Goal: Communication & Community: Answer question/provide support

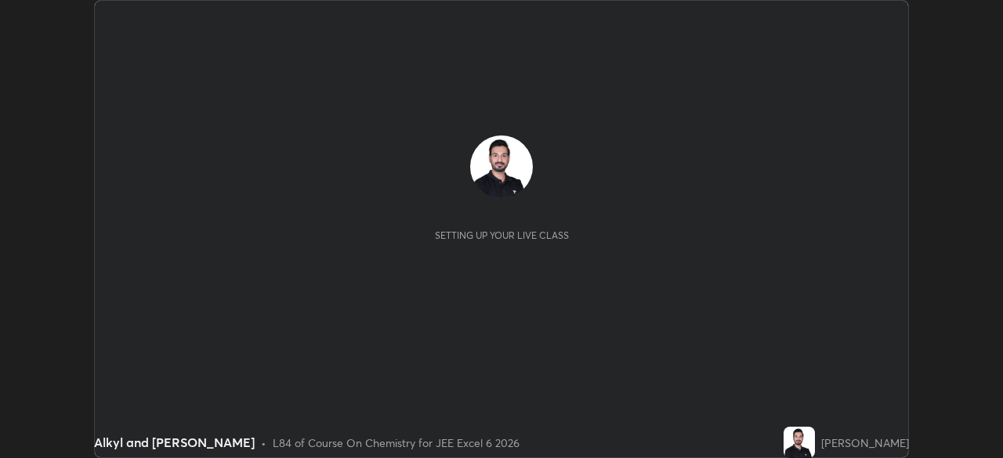
scroll to position [458, 1002]
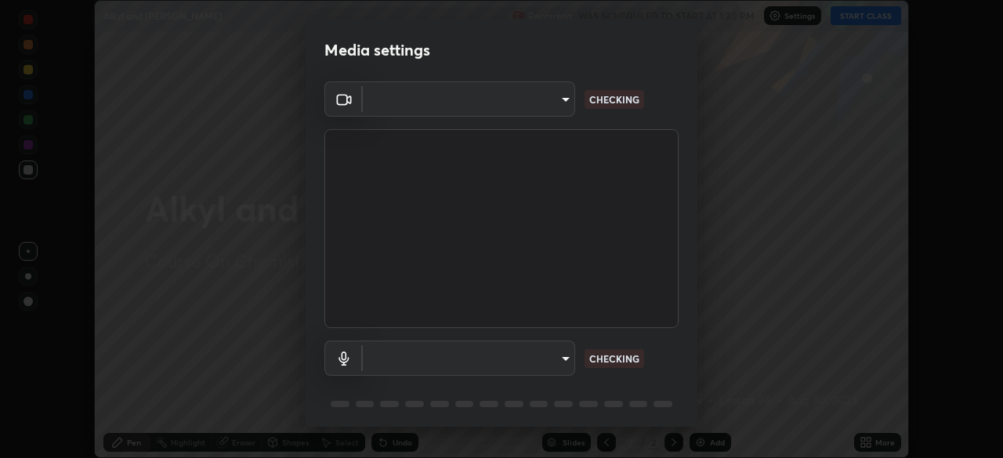
click at [559, 95] on body "Erase all Alkyl and aryl halides Recording WAS SCHEDULED TO START AT 1:30 PM Se…" at bounding box center [501, 229] width 1003 height 458
type input "e74ca63ae388f954bfaf6653c56e5440299f2e2585bfa252c10ec08d26b876d3"
type input "communications"
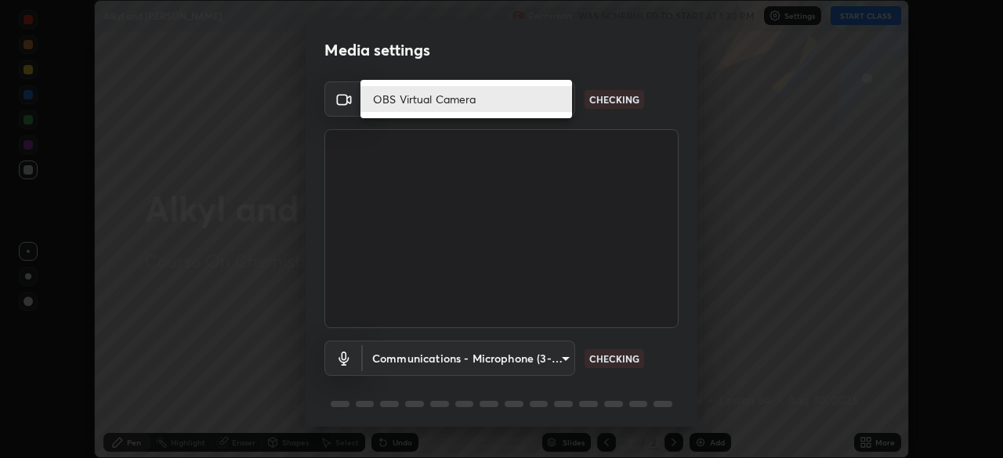
click at [504, 93] on li "OBS Virtual Camera" at bounding box center [467, 99] width 212 height 26
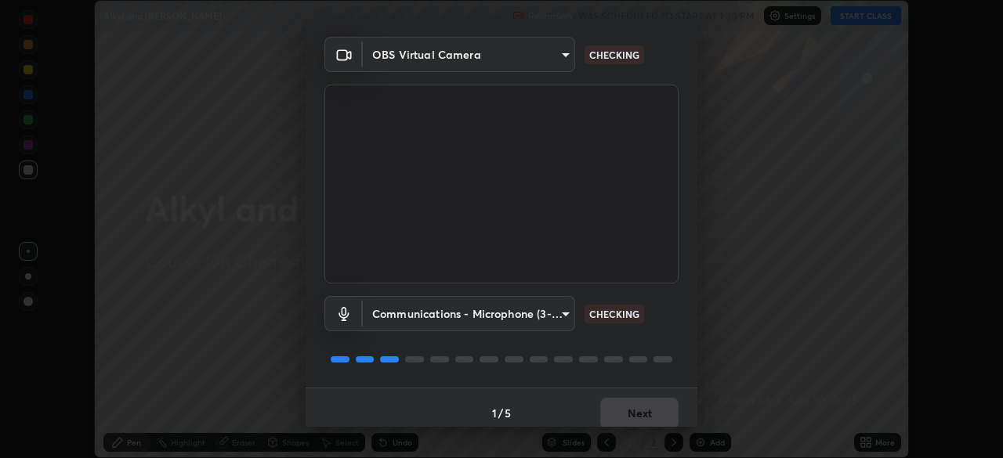
scroll to position [56, 0]
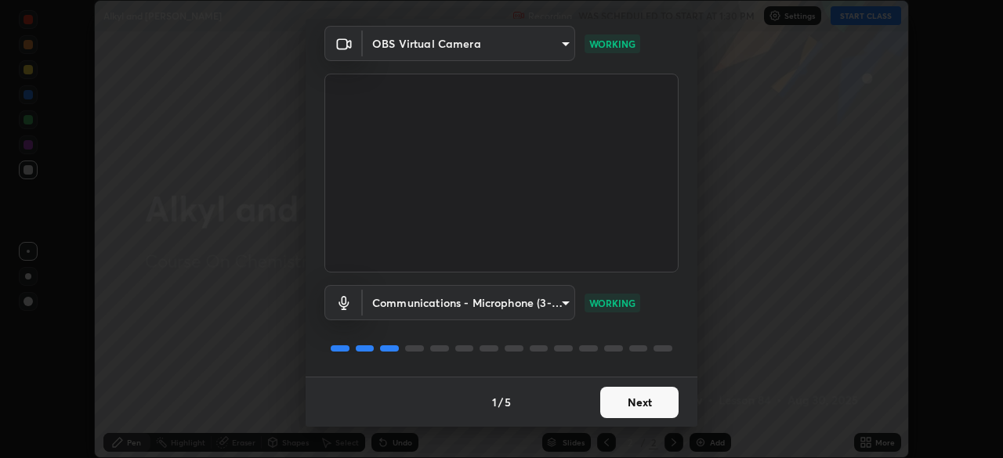
click at [616, 399] on button "Next" at bounding box center [639, 402] width 78 height 31
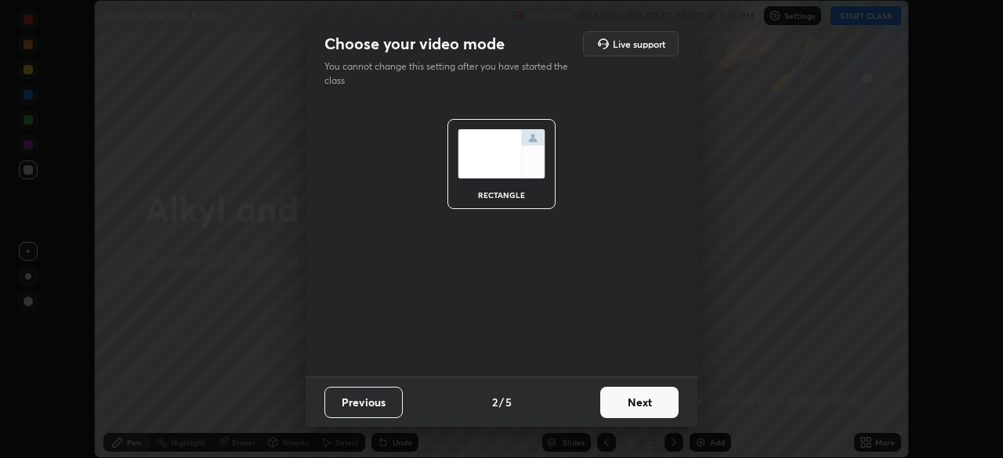
click at [632, 402] on button "Next" at bounding box center [639, 402] width 78 height 31
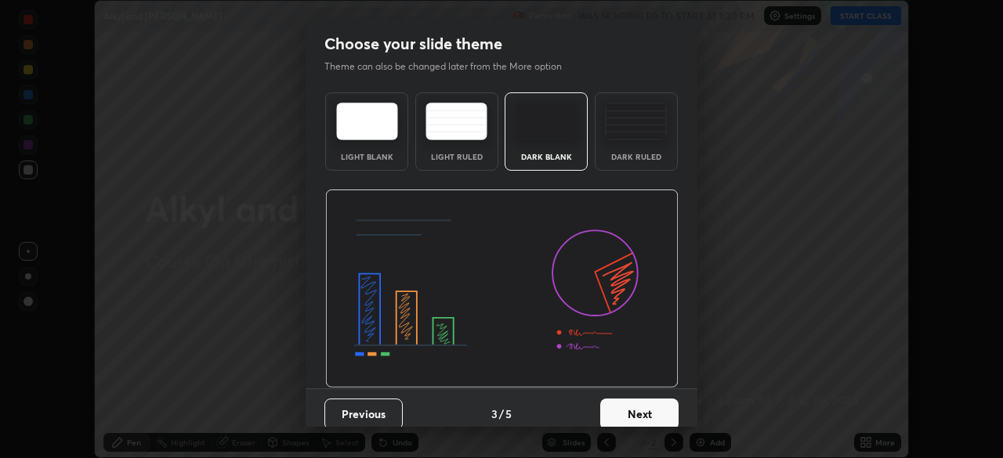
click at [630, 408] on button "Next" at bounding box center [639, 414] width 78 height 31
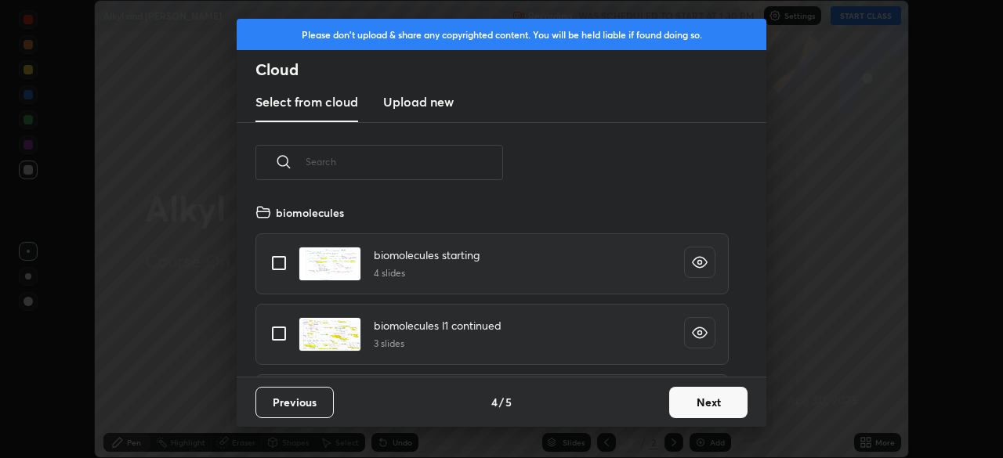
scroll to position [174, 503]
click at [694, 415] on button "Next" at bounding box center [708, 402] width 78 height 31
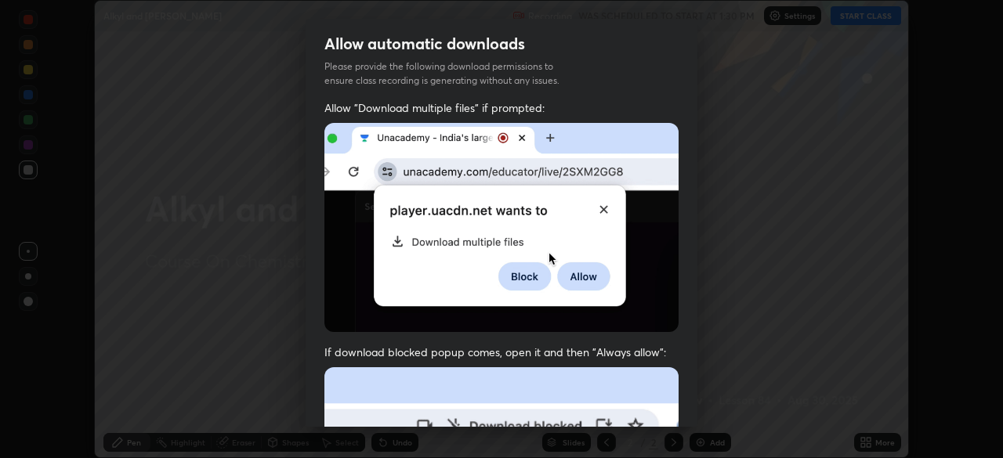
click at [691, 308] on div "Allow "Download multiple files" if prompted: If download blocked popup comes, o…" at bounding box center [502, 430] width 392 height 660
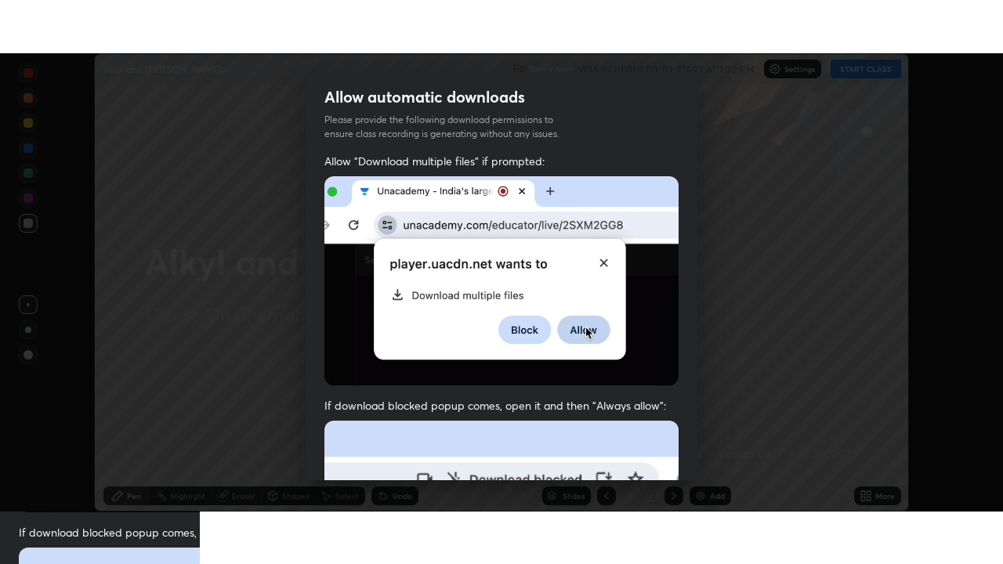
scroll to position [357, 0]
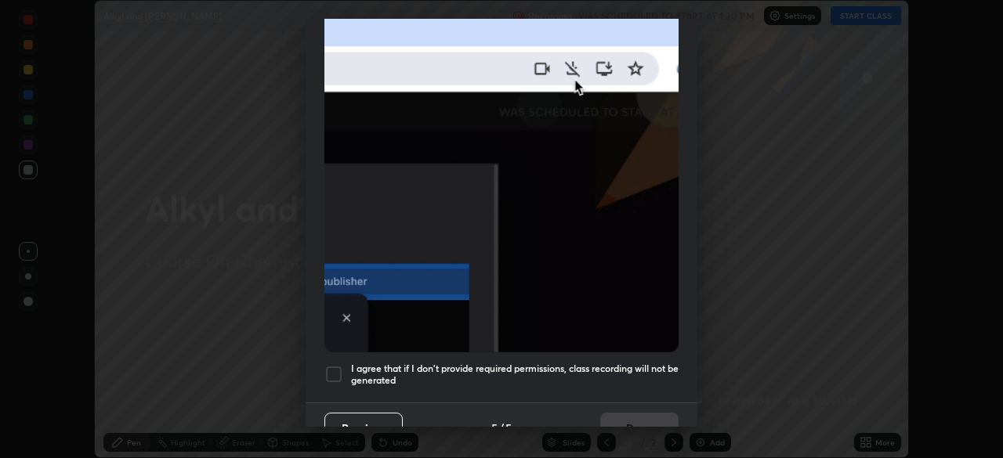
click at [328, 366] on div at bounding box center [333, 374] width 19 height 19
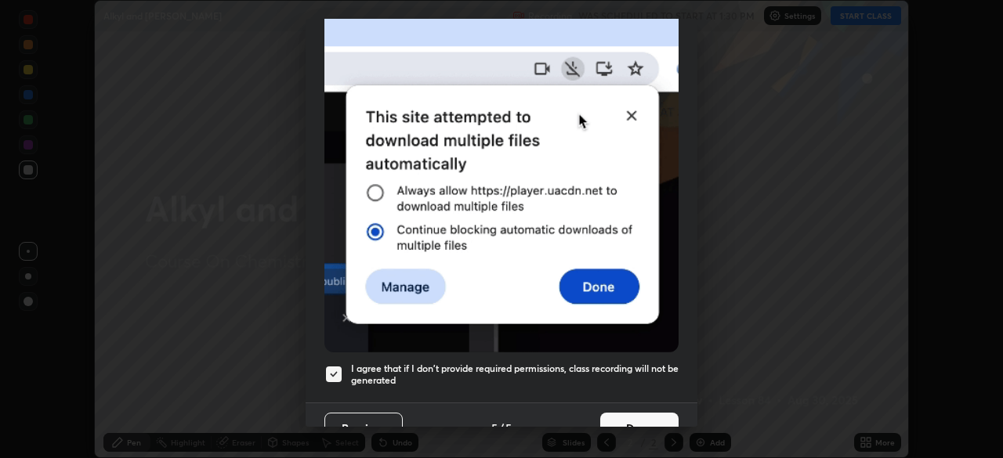
click at [635, 415] on button "Done" at bounding box center [639, 428] width 78 height 31
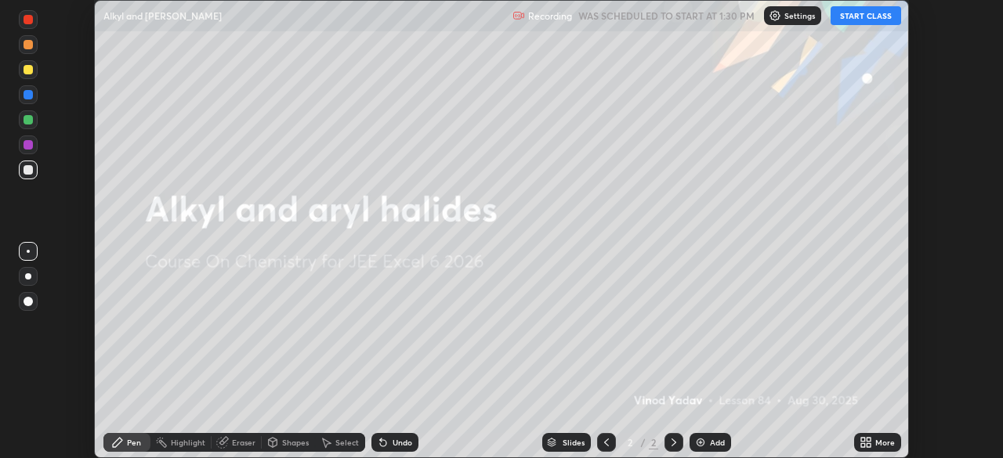
click at [861, 15] on button "START CLASS" at bounding box center [866, 15] width 71 height 19
click at [707, 442] on div "Add" at bounding box center [711, 442] width 42 height 19
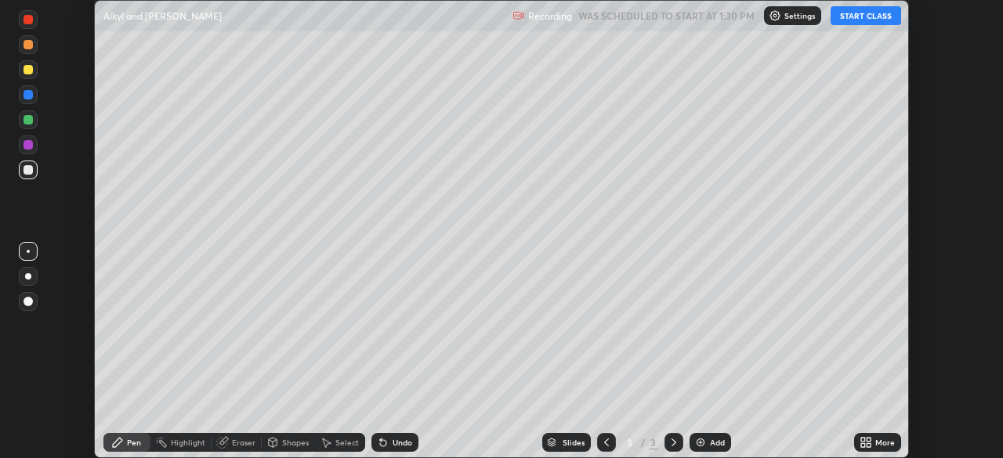
click at [868, 440] on icon at bounding box center [869, 440] width 4 height 4
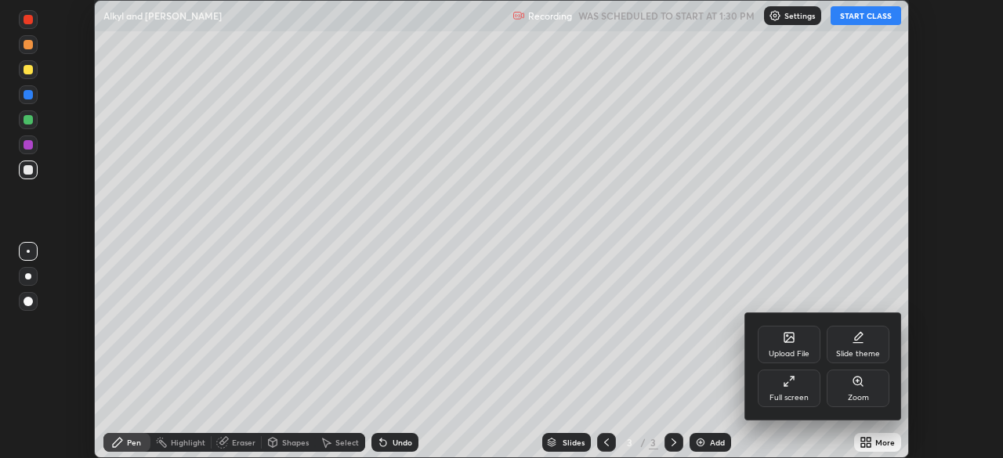
click at [793, 390] on div "Full screen" at bounding box center [789, 389] width 63 height 38
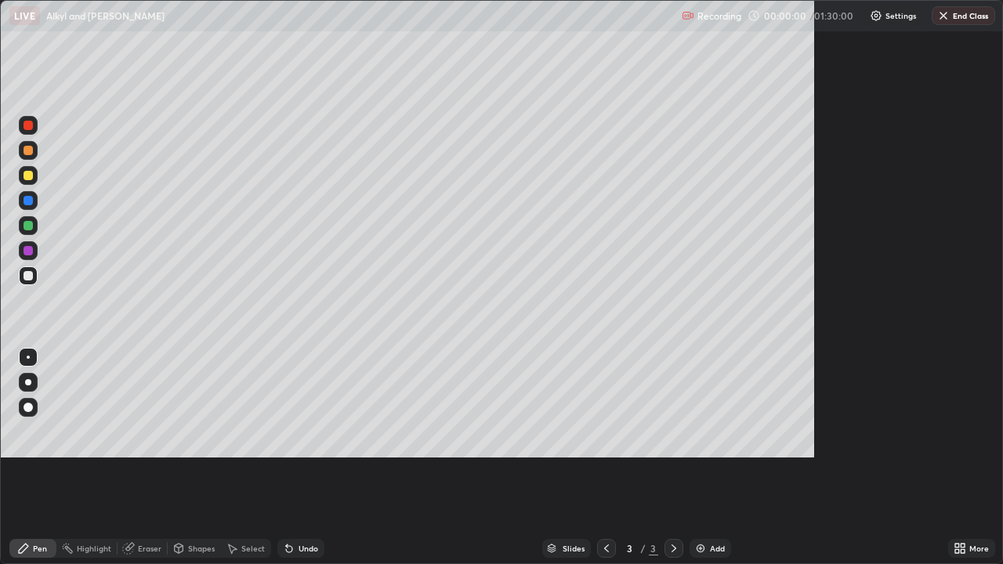
scroll to position [564, 1003]
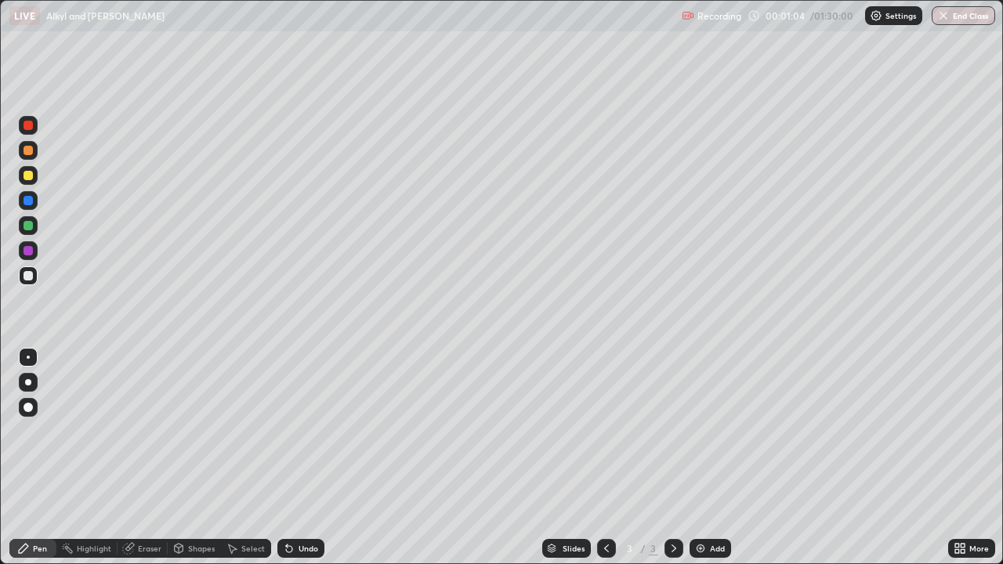
click at [30, 150] on div at bounding box center [28, 150] width 9 height 9
click at [29, 176] on div at bounding box center [28, 175] width 9 height 9
click at [29, 150] on div at bounding box center [28, 150] width 9 height 9
click at [29, 201] on div at bounding box center [28, 200] width 9 height 9
click at [26, 128] on div at bounding box center [28, 125] width 9 height 9
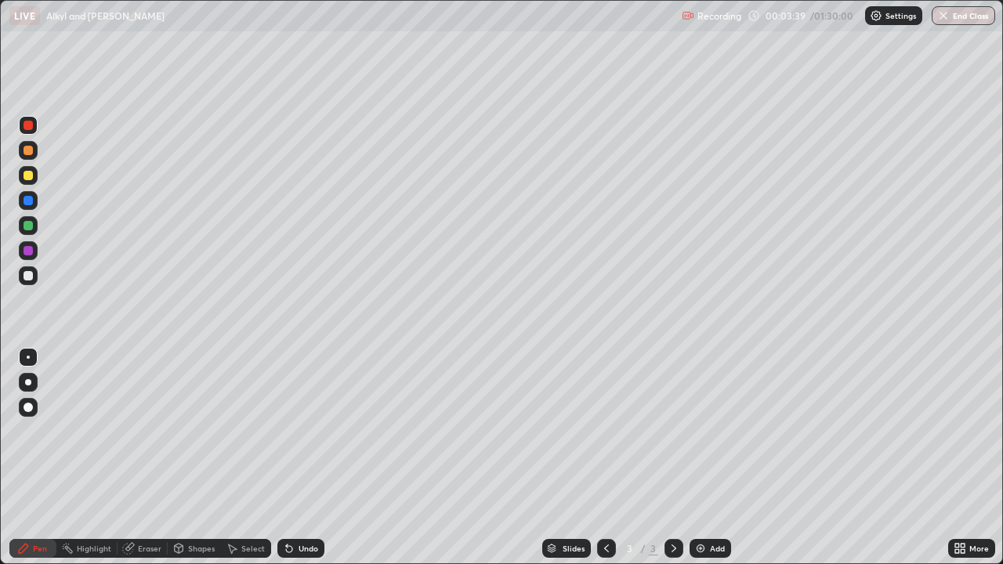
click at [141, 458] on div "Eraser" at bounding box center [150, 549] width 24 height 8
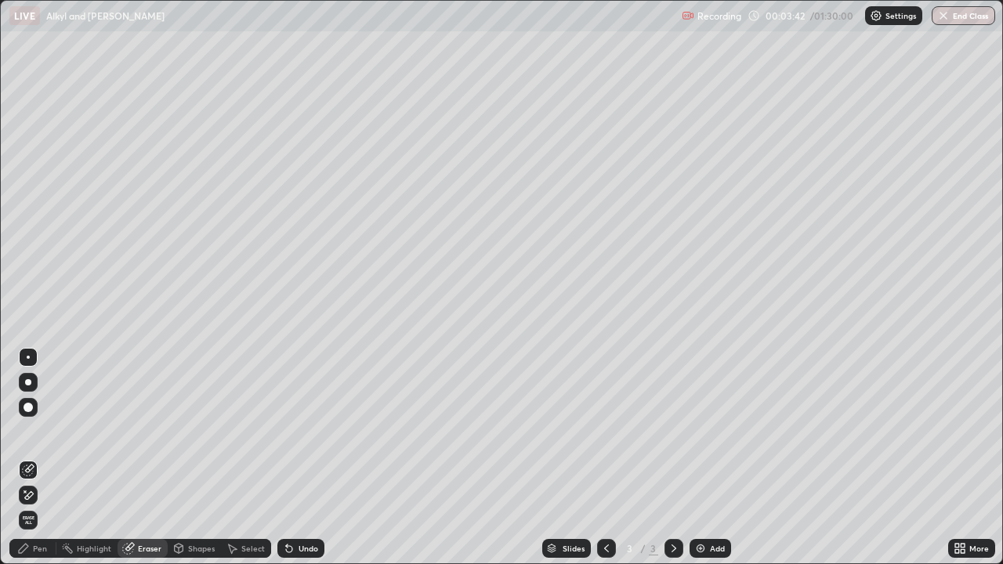
click at [39, 458] on div "Pen" at bounding box center [40, 549] width 14 height 8
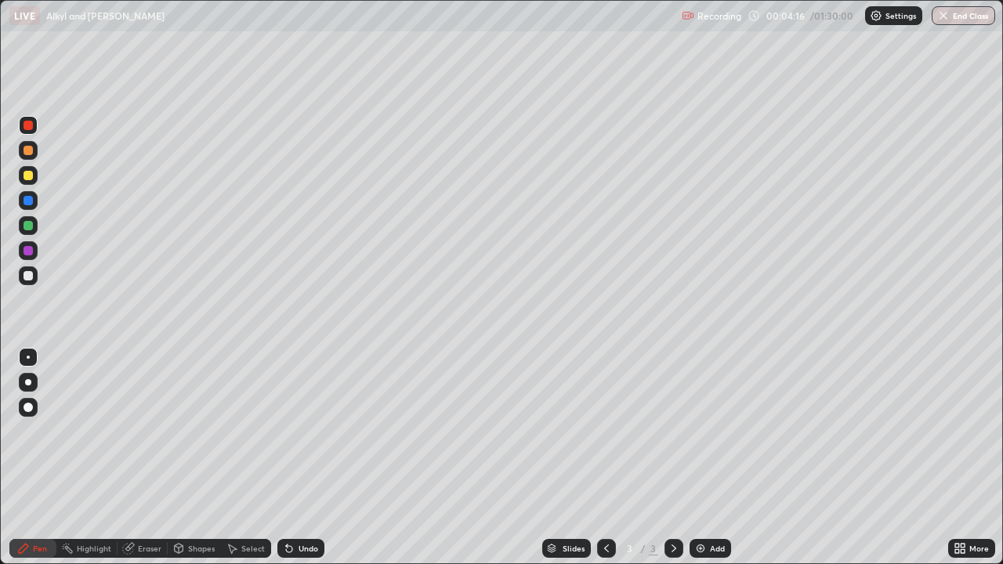
click at [27, 150] on div at bounding box center [28, 150] width 9 height 9
click at [27, 251] on div at bounding box center [28, 250] width 9 height 9
click at [27, 224] on div at bounding box center [28, 225] width 9 height 9
click at [26, 125] on div at bounding box center [28, 125] width 9 height 9
click at [143, 458] on div "Eraser" at bounding box center [150, 549] width 24 height 8
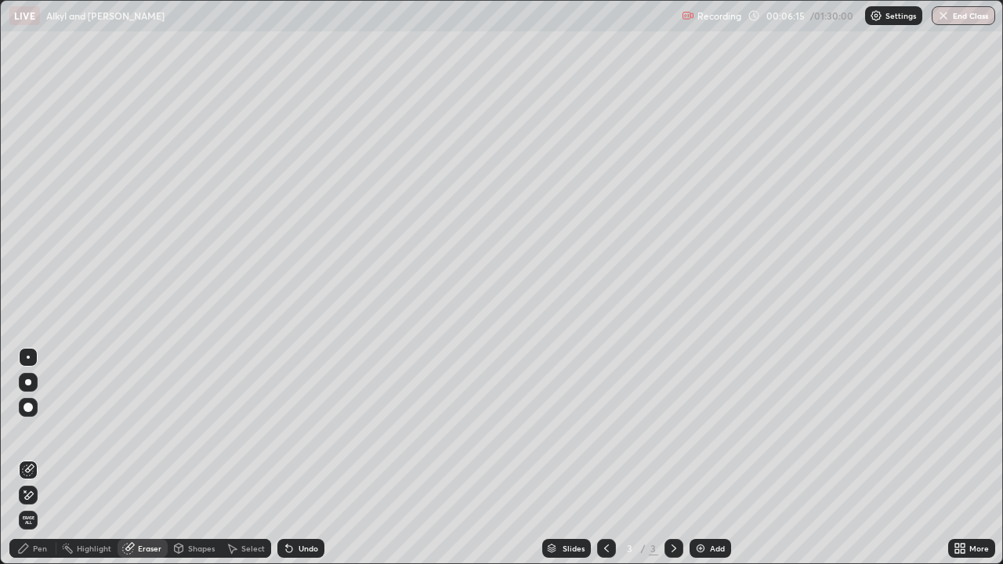
click at [42, 458] on div "Pen" at bounding box center [40, 549] width 14 height 8
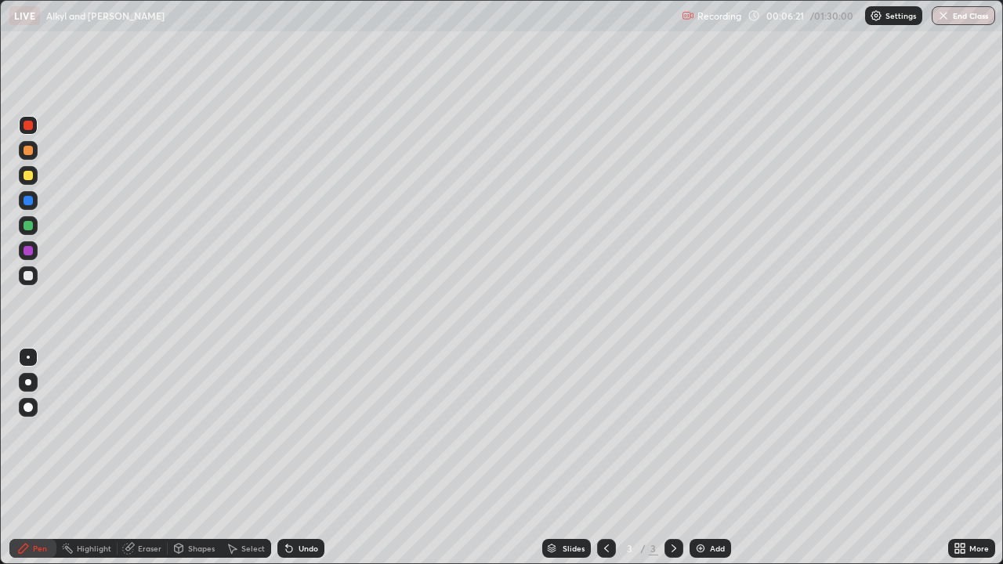
click at [26, 229] on div at bounding box center [28, 225] width 9 height 9
click at [709, 458] on div "Add" at bounding box center [711, 548] width 42 height 19
click at [605, 458] on icon at bounding box center [606, 548] width 13 height 13
click at [672, 458] on icon at bounding box center [674, 548] width 13 height 13
click at [25, 127] on div at bounding box center [28, 125] width 9 height 9
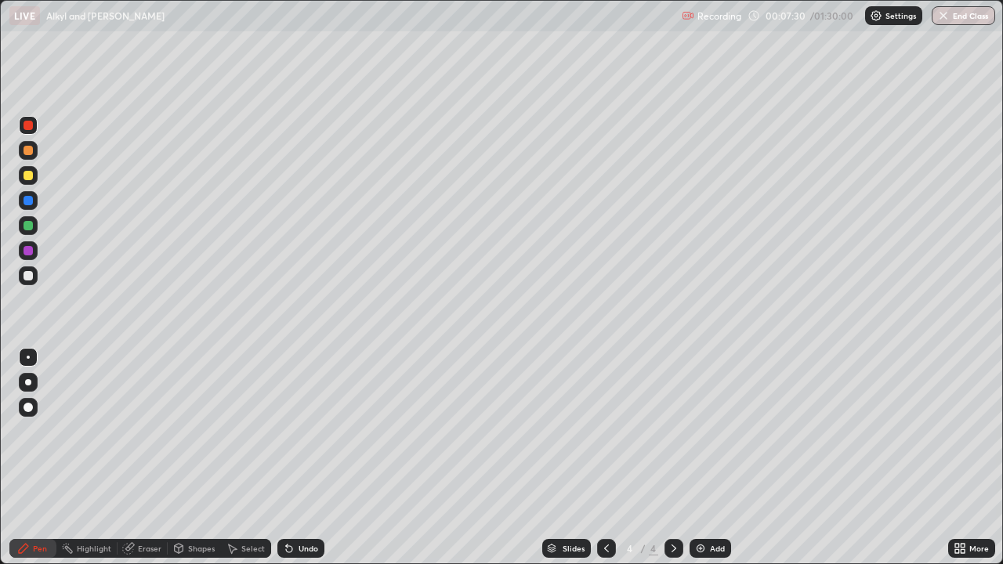
click at [32, 205] on div at bounding box center [28, 200] width 19 height 19
click at [37, 225] on div at bounding box center [28, 225] width 19 height 19
click at [605, 458] on icon at bounding box center [606, 548] width 13 height 13
click at [25, 146] on div at bounding box center [28, 150] width 9 height 9
click at [672, 458] on icon at bounding box center [674, 548] width 13 height 13
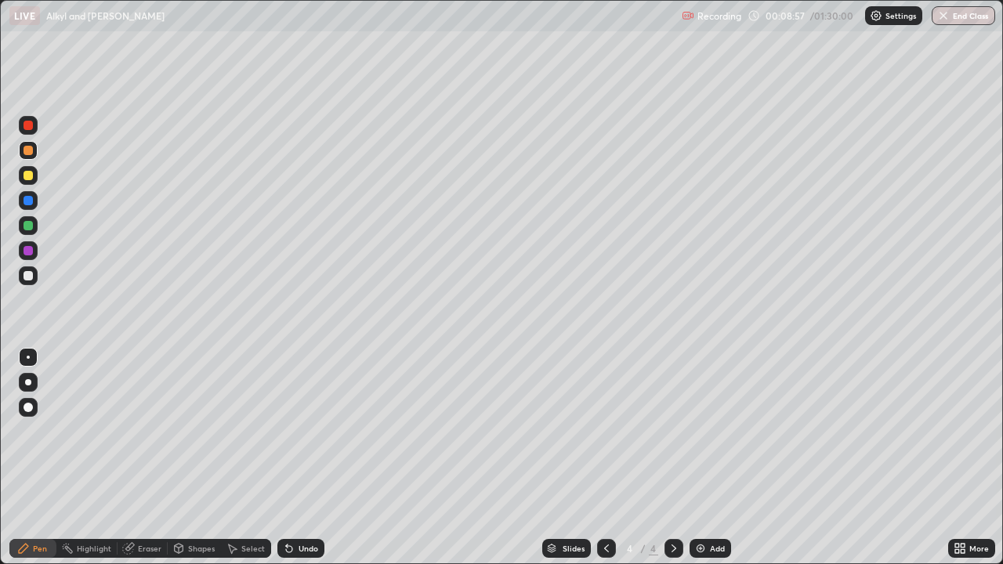
click at [607, 458] on icon at bounding box center [606, 548] width 13 height 13
click at [24, 128] on div at bounding box center [28, 125] width 19 height 19
click at [676, 458] on div at bounding box center [674, 548] width 19 height 19
click at [605, 458] on icon at bounding box center [606, 548] width 13 height 13
click at [672, 458] on icon at bounding box center [674, 548] width 13 height 13
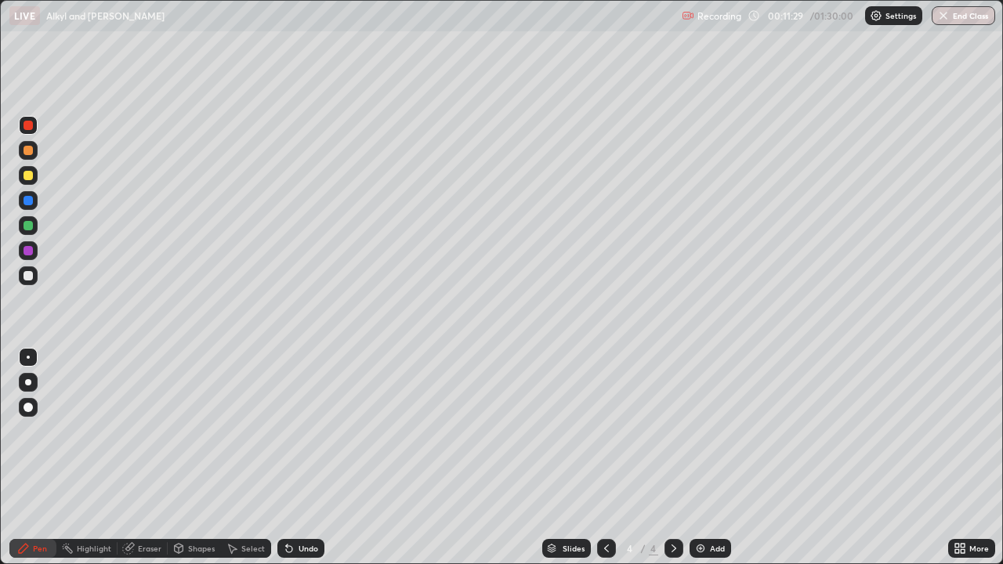
click at [26, 152] on div at bounding box center [28, 150] width 9 height 9
click at [150, 458] on div "Eraser" at bounding box center [150, 549] width 24 height 8
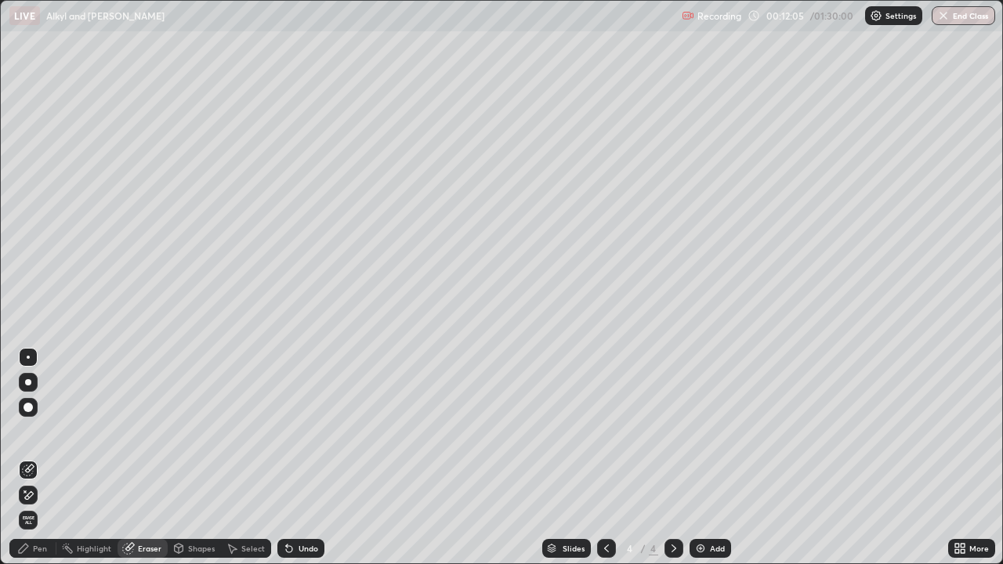
click at [38, 458] on div "Pen" at bounding box center [40, 549] width 14 height 8
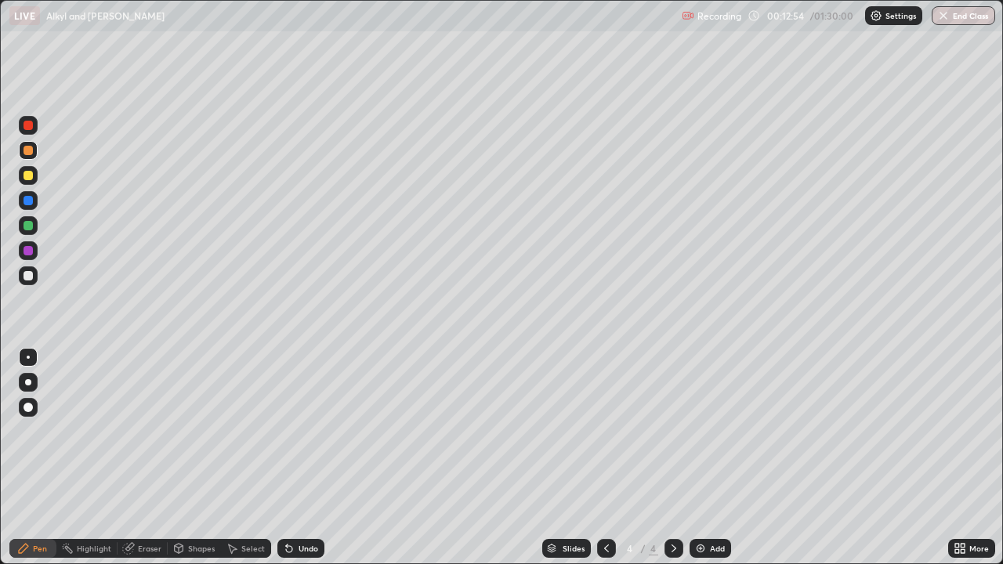
click at [712, 458] on div "Add" at bounding box center [717, 549] width 15 height 8
click at [27, 176] on div at bounding box center [28, 175] width 9 height 9
click at [605, 458] on icon at bounding box center [606, 548] width 13 height 13
click at [669, 458] on div at bounding box center [674, 548] width 19 height 19
click at [25, 153] on div at bounding box center [28, 150] width 9 height 9
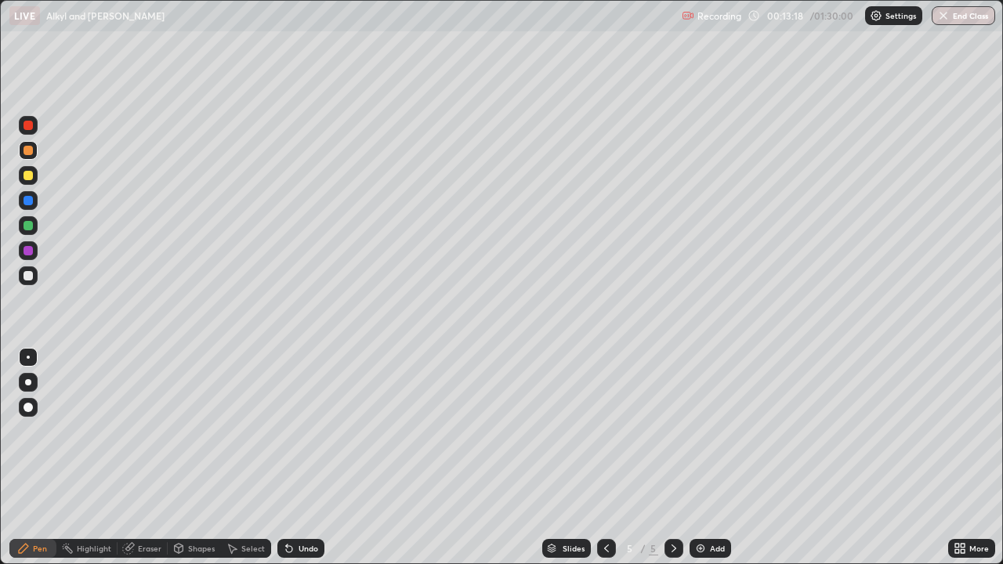
click at [607, 458] on icon at bounding box center [606, 548] width 13 height 13
click at [665, 458] on div at bounding box center [674, 548] width 19 height 19
click at [26, 250] on div at bounding box center [28, 250] width 9 height 9
click at [31, 226] on div at bounding box center [28, 225] width 9 height 9
click at [27, 143] on div at bounding box center [28, 150] width 19 height 19
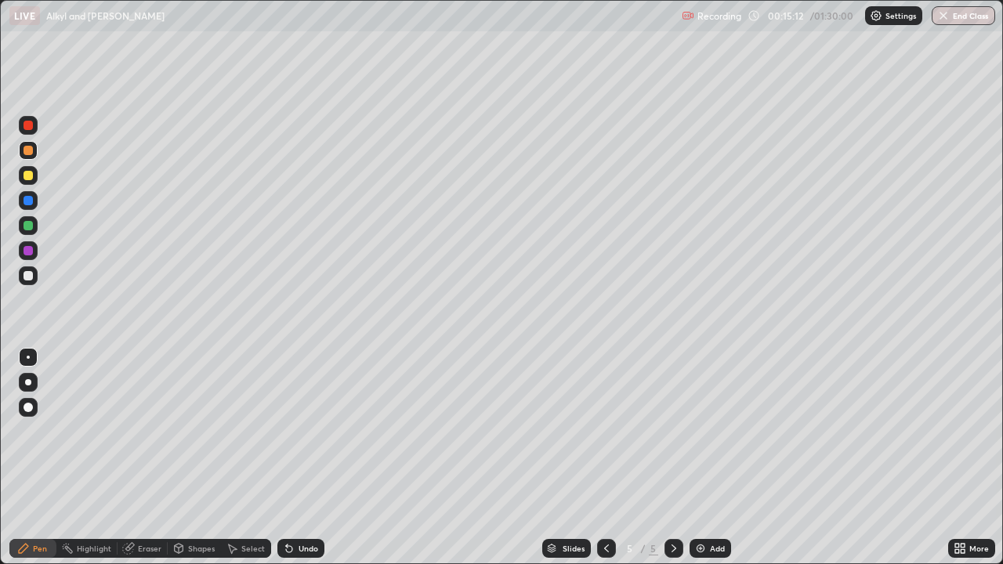
click at [152, 458] on div "Eraser" at bounding box center [150, 549] width 24 height 8
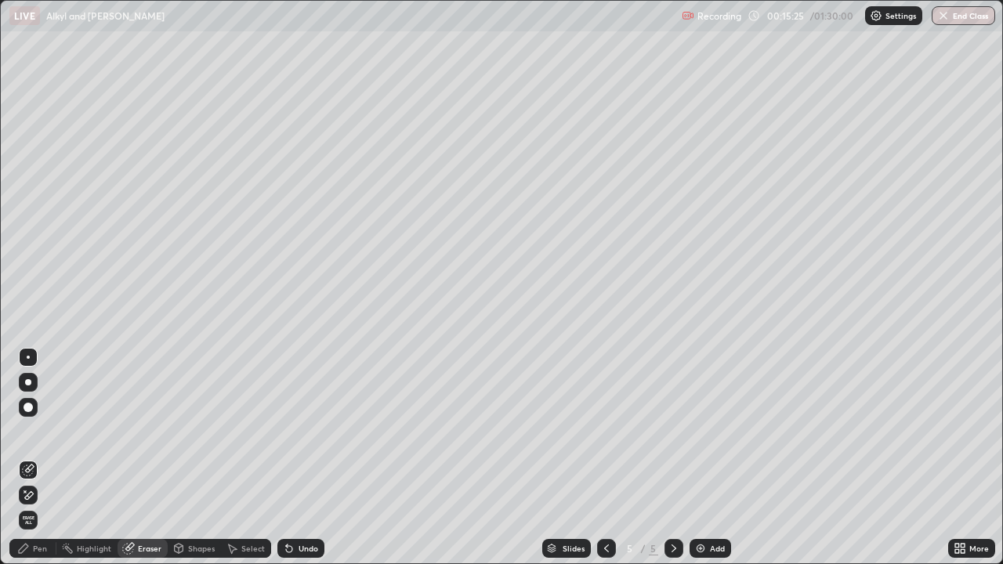
click at [44, 458] on div "Pen" at bounding box center [40, 549] width 14 height 8
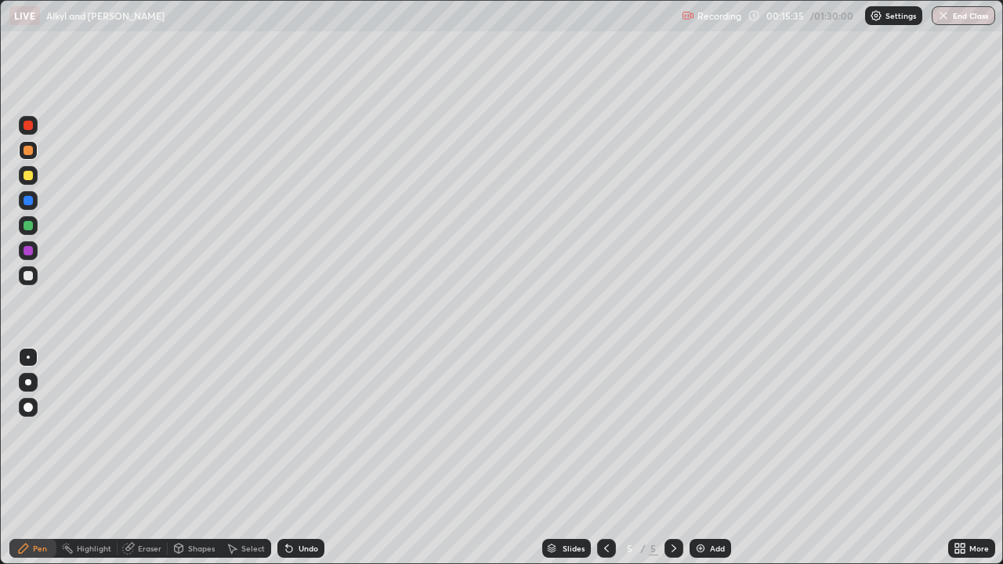
click at [29, 226] on div at bounding box center [28, 225] width 9 height 9
click at [27, 253] on div at bounding box center [28, 250] width 9 height 9
click at [27, 201] on div at bounding box center [28, 200] width 9 height 9
click at [605, 458] on icon at bounding box center [606, 548] width 13 height 13
click at [672, 458] on icon at bounding box center [674, 549] width 5 height 8
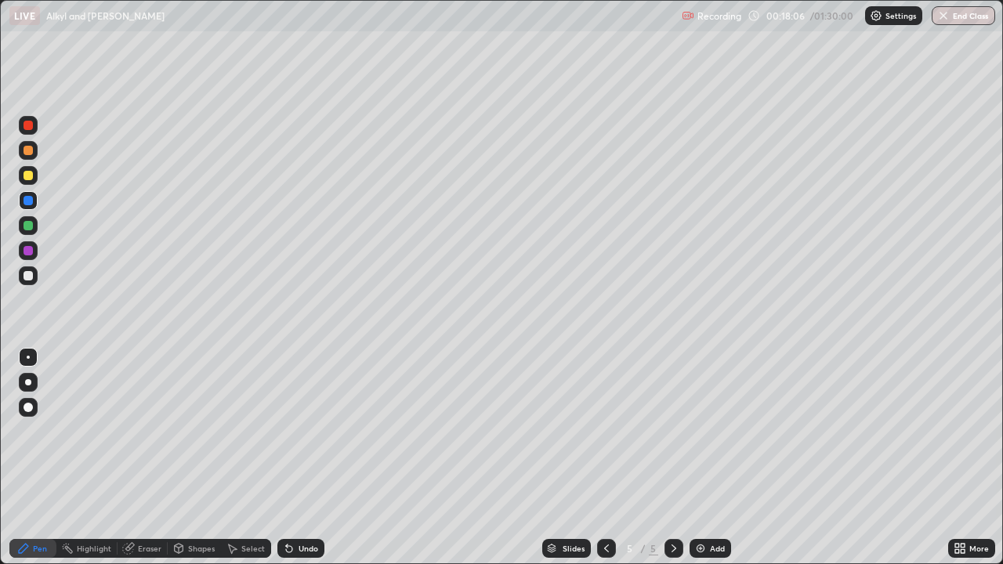
click at [27, 202] on div at bounding box center [28, 200] width 9 height 9
click at [28, 152] on div at bounding box center [28, 150] width 9 height 9
click at [710, 458] on div "Add" at bounding box center [717, 549] width 15 height 8
click at [27, 125] on div at bounding box center [28, 125] width 9 height 9
click at [29, 226] on div at bounding box center [28, 225] width 9 height 9
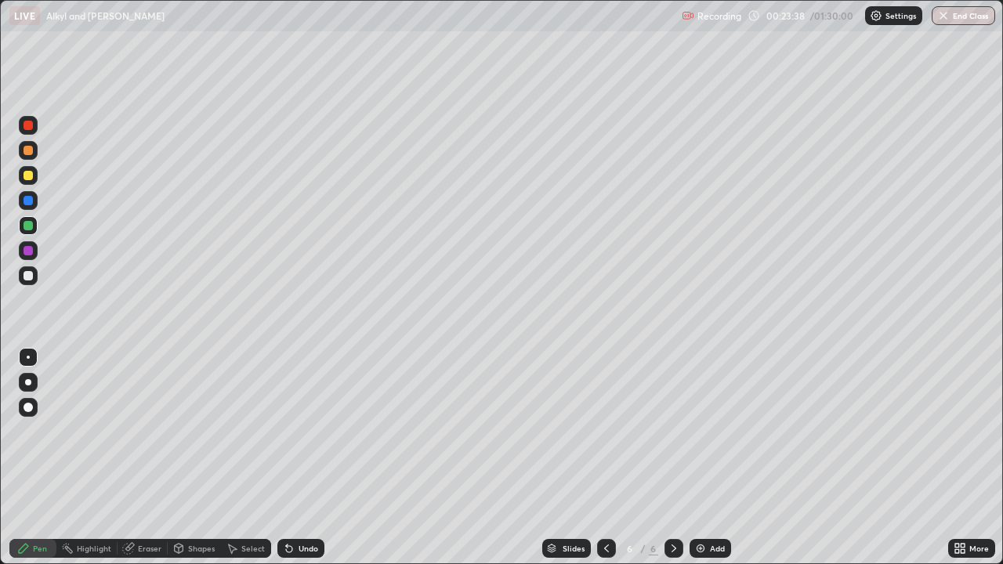
click at [25, 252] on div at bounding box center [28, 250] width 9 height 9
click at [24, 224] on div at bounding box center [28, 225] width 9 height 9
click at [714, 458] on div "Add" at bounding box center [711, 548] width 42 height 19
click at [29, 201] on div at bounding box center [28, 200] width 9 height 9
click at [152, 458] on div "Eraser" at bounding box center [150, 549] width 24 height 8
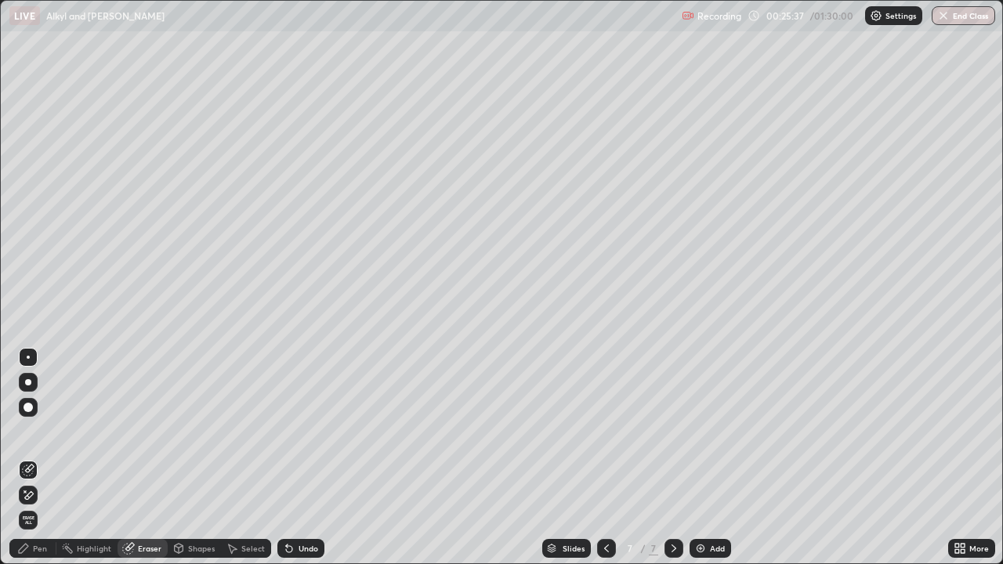
click at [97, 458] on div "Highlight" at bounding box center [86, 548] width 61 height 19
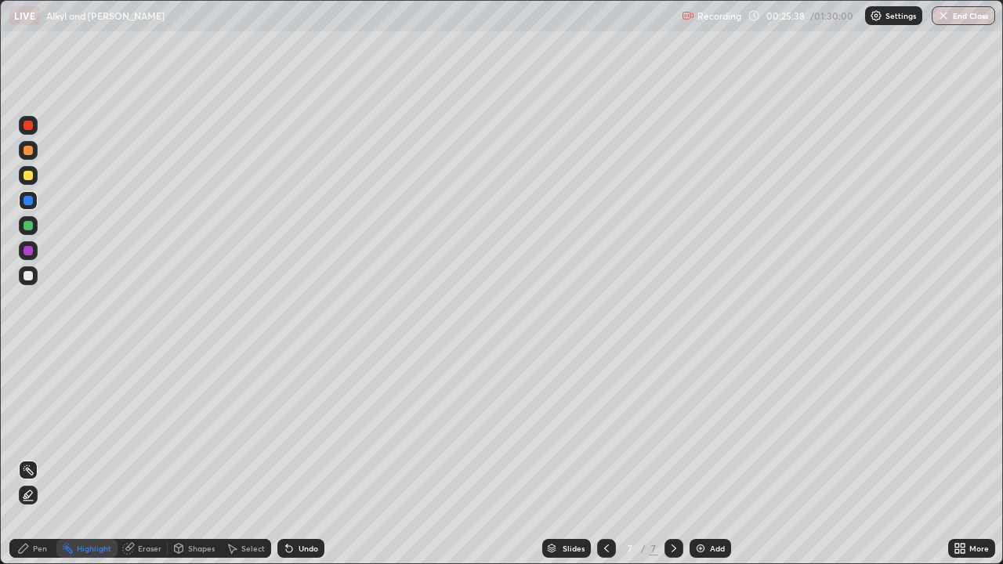
click at [143, 458] on div "Eraser" at bounding box center [150, 549] width 24 height 8
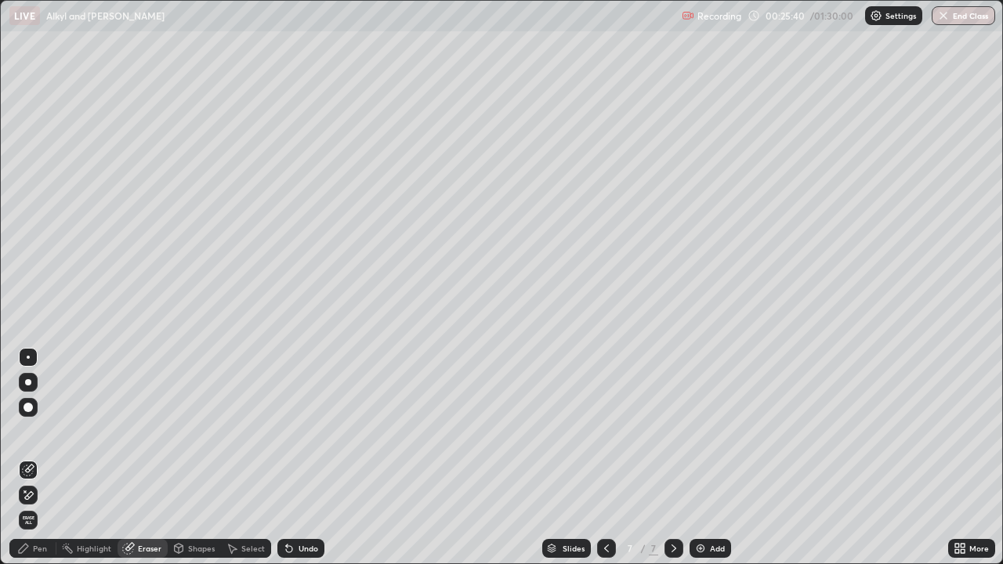
click at [45, 458] on div "Pen" at bounding box center [40, 549] width 14 height 8
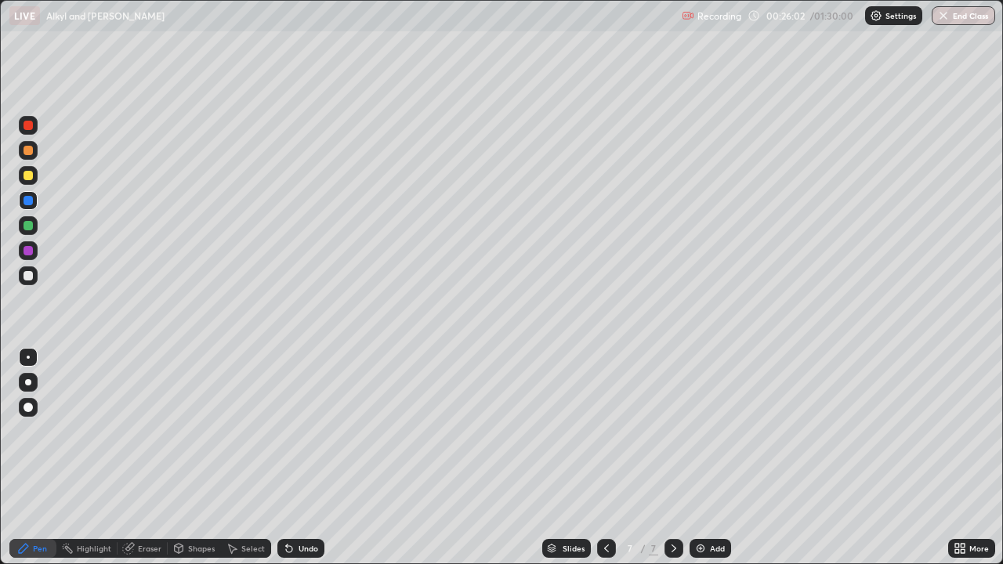
click at [607, 458] on icon at bounding box center [606, 549] width 5 height 8
click at [672, 458] on icon at bounding box center [674, 548] width 13 height 13
click at [605, 458] on icon at bounding box center [606, 548] width 13 height 13
click at [675, 458] on icon at bounding box center [674, 548] width 13 height 13
click at [27, 222] on div at bounding box center [28, 225] width 9 height 9
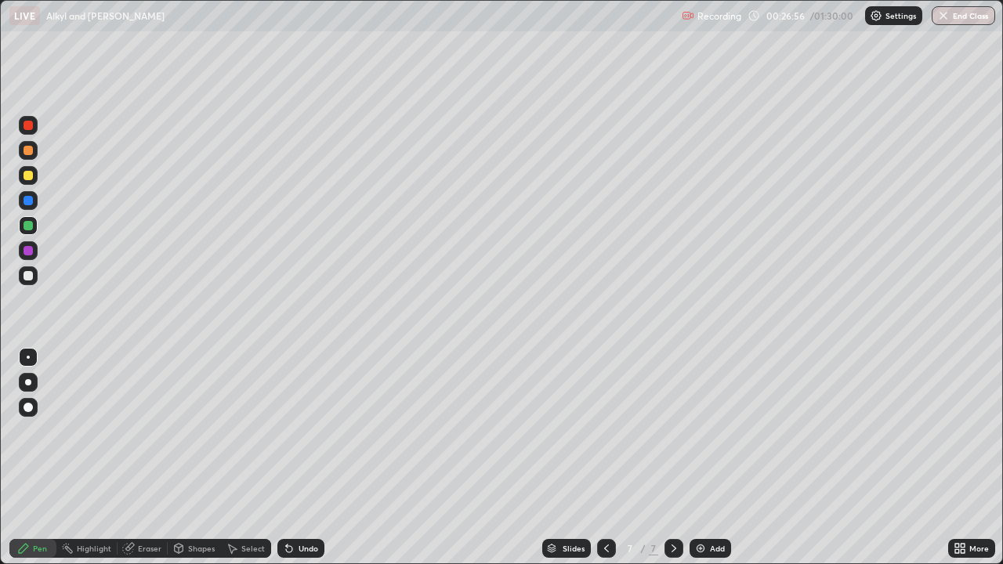
click at [27, 205] on div at bounding box center [28, 200] width 9 height 9
click at [27, 251] on div at bounding box center [28, 250] width 9 height 9
click at [716, 458] on div "Add" at bounding box center [717, 549] width 15 height 8
click at [605, 458] on icon at bounding box center [606, 548] width 13 height 13
click at [710, 458] on div "Add" at bounding box center [717, 549] width 15 height 8
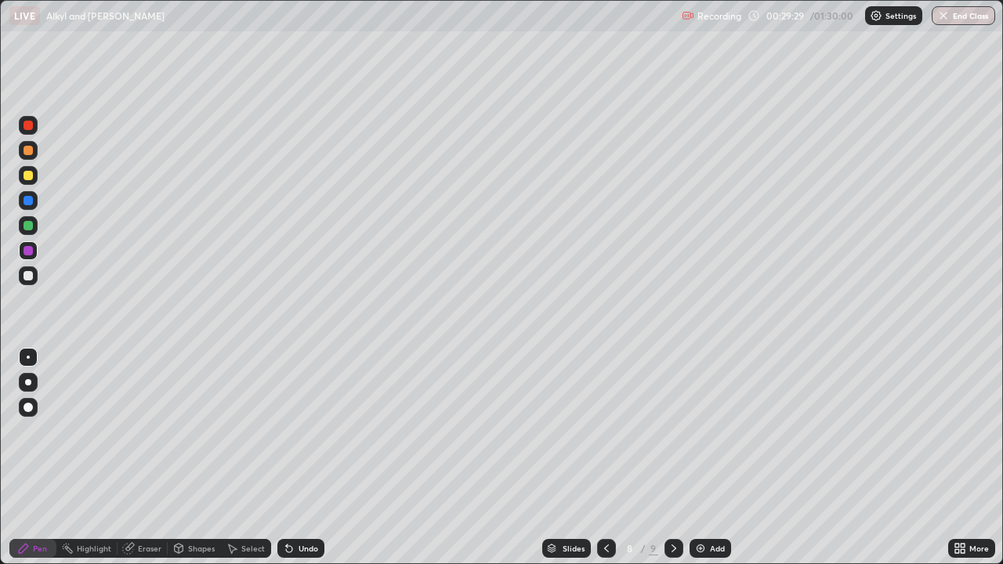
click at [29, 179] on div at bounding box center [28, 175] width 9 height 9
click at [605, 458] on icon at bounding box center [606, 548] width 13 height 13
click at [672, 458] on icon at bounding box center [674, 548] width 13 height 13
click at [22, 125] on div at bounding box center [28, 125] width 19 height 19
click at [28, 227] on div at bounding box center [28, 225] width 9 height 9
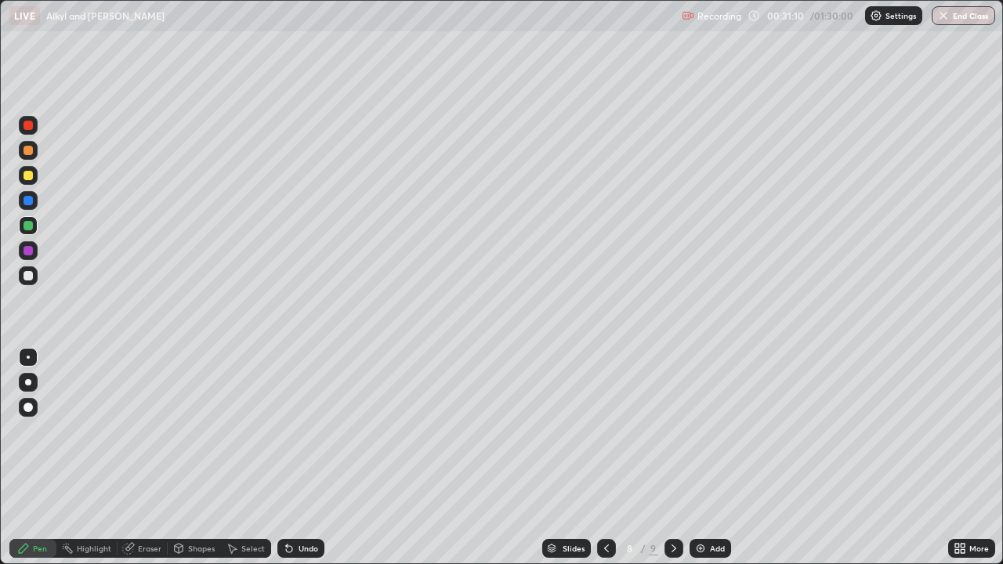
click at [28, 252] on div at bounding box center [28, 250] width 9 height 9
click at [27, 228] on div at bounding box center [28, 225] width 9 height 9
click at [603, 458] on icon at bounding box center [606, 548] width 13 height 13
click at [25, 249] on div at bounding box center [28, 250] width 9 height 9
click at [337, 458] on div "Slides 7 / 9 Add" at bounding box center [636, 548] width 624 height 31
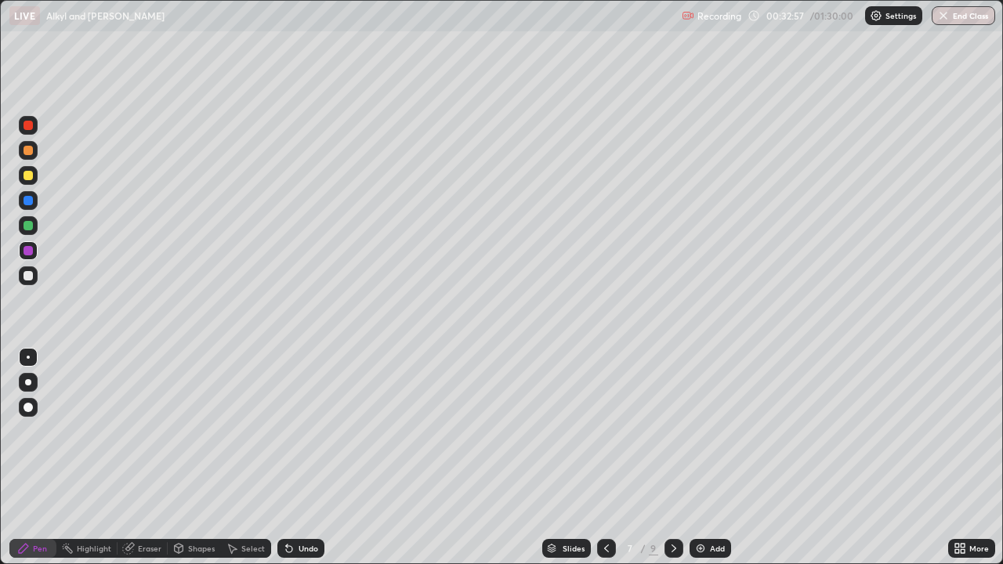
click at [27, 227] on div at bounding box center [28, 225] width 9 height 9
click at [25, 126] on div at bounding box center [28, 125] width 9 height 9
click at [670, 458] on icon at bounding box center [674, 548] width 13 height 13
click at [672, 458] on icon at bounding box center [674, 548] width 13 height 13
click at [24, 250] on div at bounding box center [28, 250] width 9 height 9
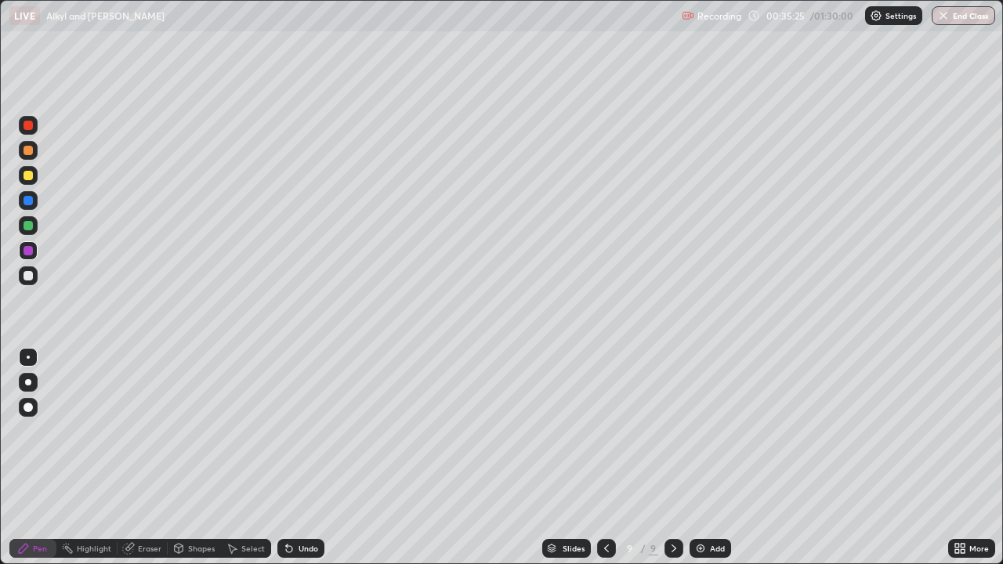
click at [27, 225] on div at bounding box center [28, 225] width 9 height 9
click at [27, 226] on div at bounding box center [28, 225] width 9 height 9
click at [24, 252] on div at bounding box center [28, 250] width 9 height 9
click at [25, 229] on div at bounding box center [28, 225] width 9 height 9
click at [27, 202] on div at bounding box center [28, 200] width 9 height 9
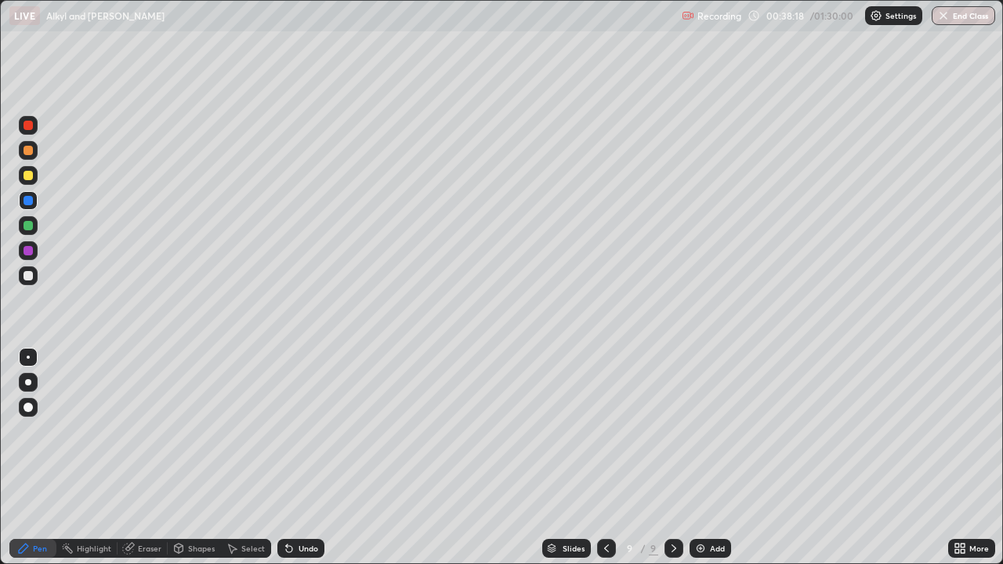
click at [710, 458] on div "Add" at bounding box center [717, 549] width 15 height 8
click at [27, 172] on div at bounding box center [28, 175] width 9 height 9
click at [606, 458] on icon at bounding box center [606, 548] width 13 height 13
click at [672, 458] on icon at bounding box center [674, 548] width 13 height 13
click at [26, 255] on div at bounding box center [28, 250] width 9 height 9
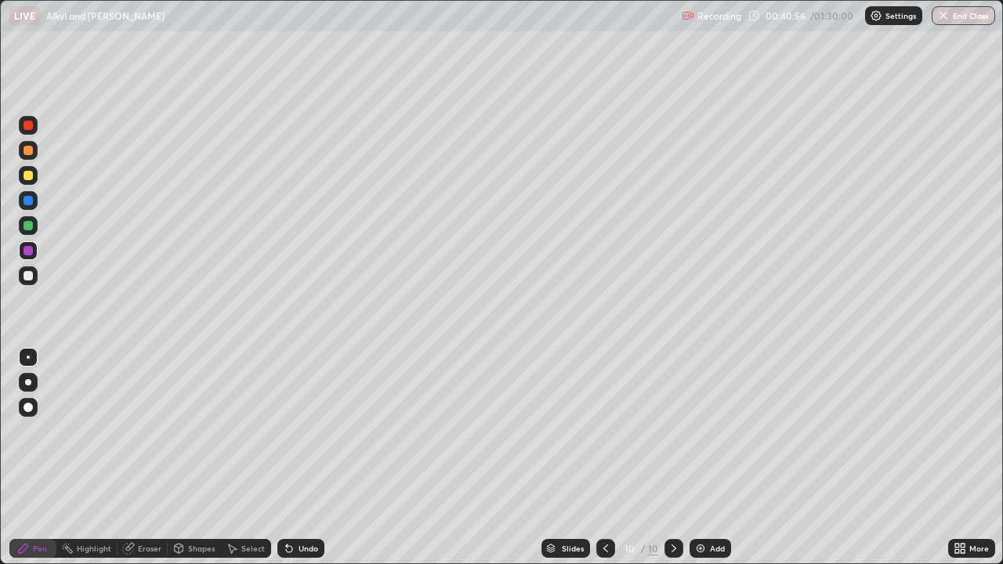
click at [29, 230] on div at bounding box center [28, 225] width 9 height 9
click at [25, 201] on div at bounding box center [28, 200] width 9 height 9
click at [707, 458] on div "Add" at bounding box center [711, 548] width 42 height 19
click at [607, 458] on icon at bounding box center [606, 549] width 5 height 8
click at [672, 458] on icon at bounding box center [674, 548] width 13 height 13
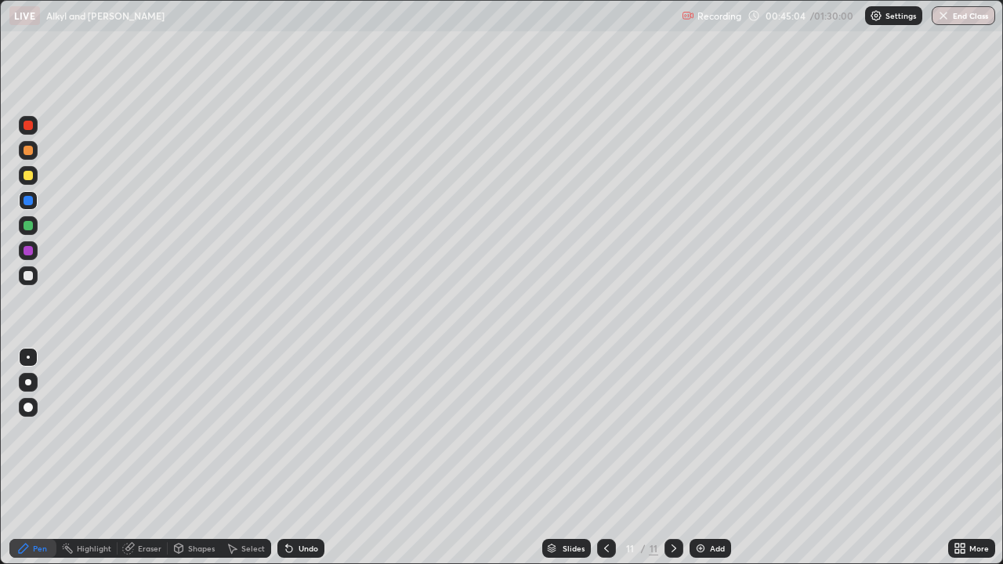
click at [28, 224] on div at bounding box center [28, 225] width 9 height 9
click at [24, 199] on div at bounding box center [28, 200] width 9 height 9
click at [605, 458] on icon at bounding box center [606, 548] width 13 height 13
click at [27, 226] on div at bounding box center [28, 225] width 9 height 9
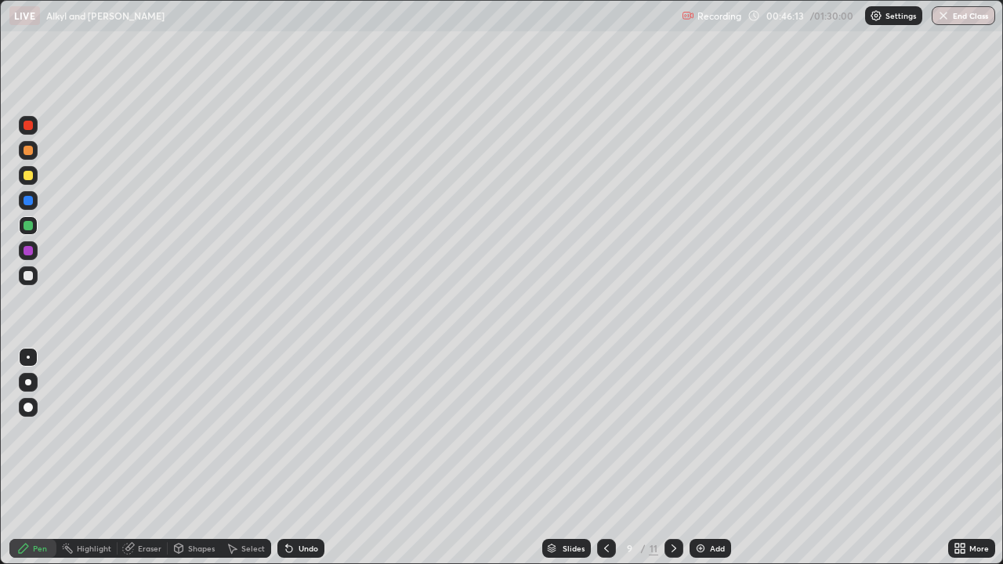
click at [672, 458] on icon at bounding box center [674, 548] width 13 height 13
click at [665, 458] on div at bounding box center [674, 548] width 19 height 19
click at [27, 198] on div at bounding box center [28, 200] width 9 height 9
click at [25, 225] on div at bounding box center [28, 225] width 9 height 9
click at [705, 458] on img at bounding box center [700, 548] width 13 height 13
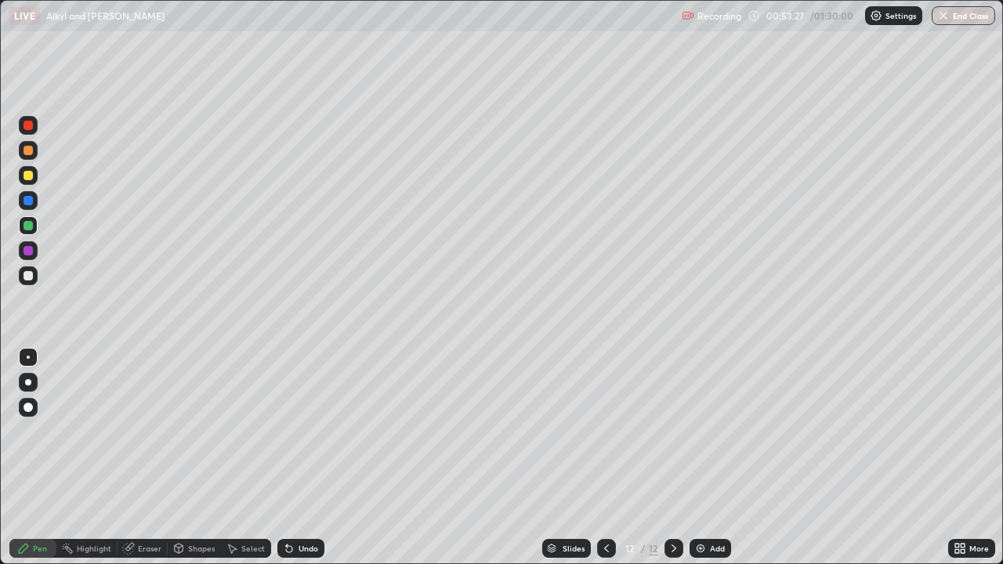
click at [26, 200] on div at bounding box center [28, 200] width 9 height 9
click at [25, 230] on div at bounding box center [28, 225] width 9 height 9
click at [27, 204] on div at bounding box center [28, 200] width 9 height 9
click at [712, 458] on div "Add" at bounding box center [717, 549] width 15 height 8
click at [28, 176] on div at bounding box center [28, 175] width 9 height 9
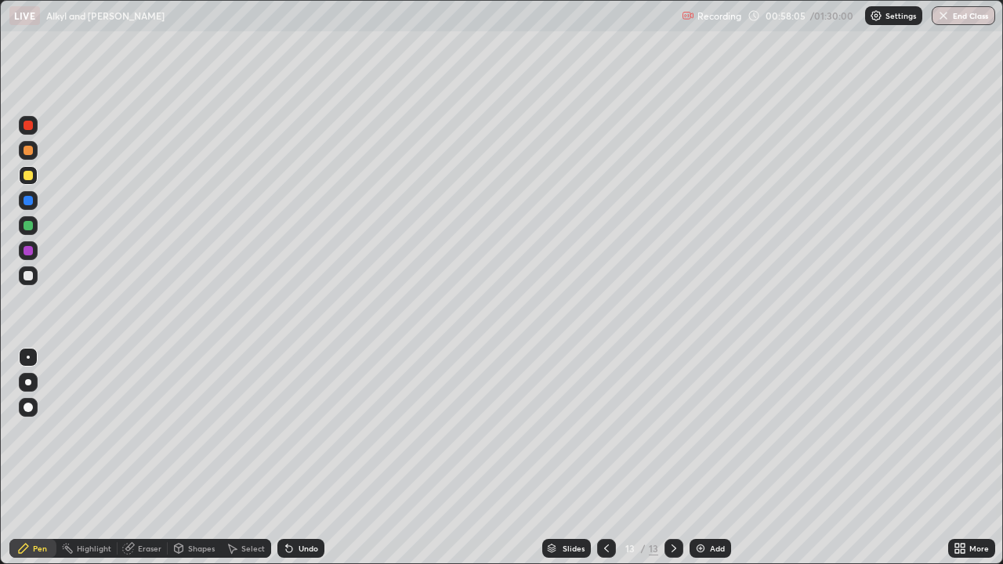
click at [147, 458] on div "Eraser" at bounding box center [150, 549] width 24 height 8
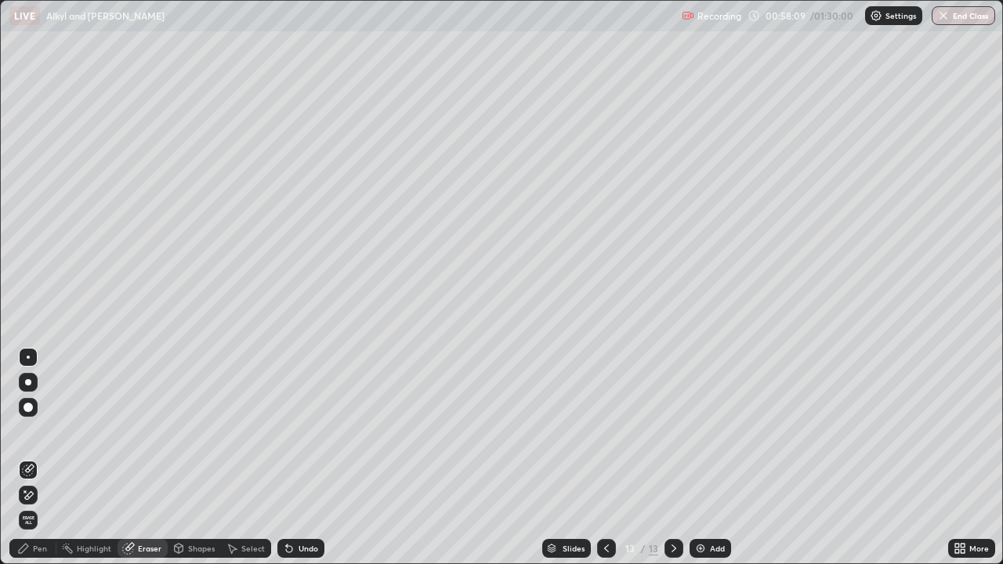
click at [45, 458] on div "Pen" at bounding box center [32, 548] width 47 height 19
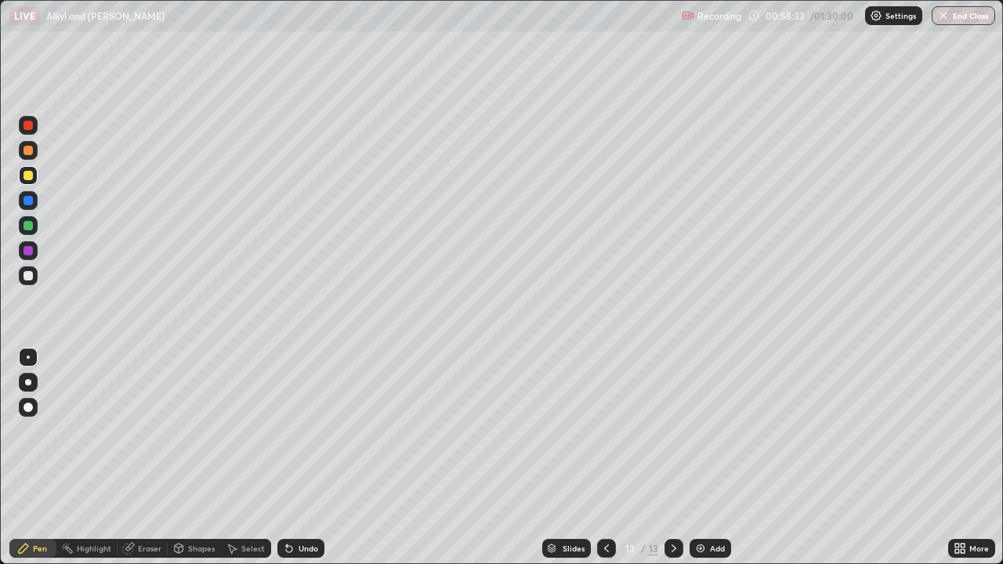
click at [23, 157] on div at bounding box center [28, 150] width 19 height 19
click at [24, 199] on div at bounding box center [28, 200] width 9 height 9
click at [716, 458] on div "Add" at bounding box center [717, 549] width 15 height 8
click at [31, 126] on div at bounding box center [28, 125] width 9 height 9
click at [27, 178] on div at bounding box center [28, 175] width 9 height 9
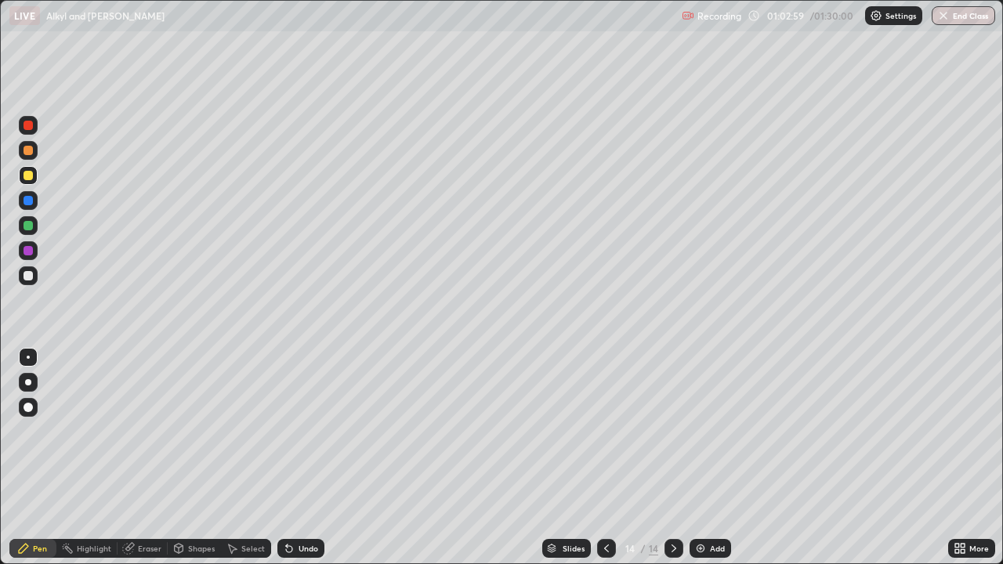
click at [712, 458] on div "Add" at bounding box center [717, 549] width 15 height 8
click at [29, 224] on div at bounding box center [28, 225] width 9 height 9
click at [25, 204] on div at bounding box center [28, 200] width 9 height 9
click at [27, 127] on div at bounding box center [28, 125] width 9 height 9
click at [605, 458] on icon at bounding box center [606, 549] width 5 height 8
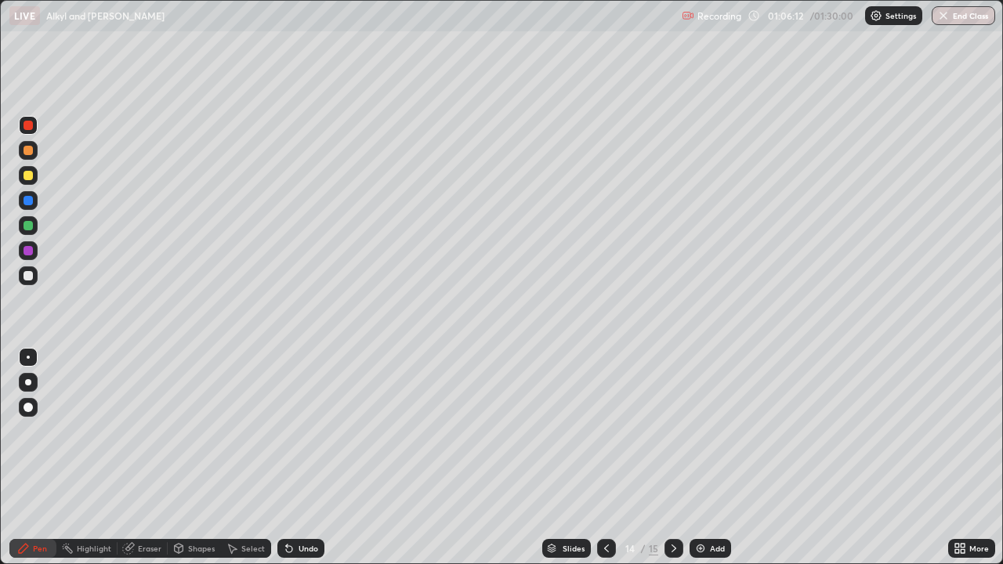
click at [24, 175] on div at bounding box center [28, 175] width 9 height 9
click at [672, 458] on icon at bounding box center [674, 548] width 13 height 13
click at [702, 458] on img at bounding box center [700, 548] width 13 height 13
click at [27, 202] on div at bounding box center [28, 200] width 9 height 9
click at [27, 251] on div at bounding box center [28, 250] width 9 height 9
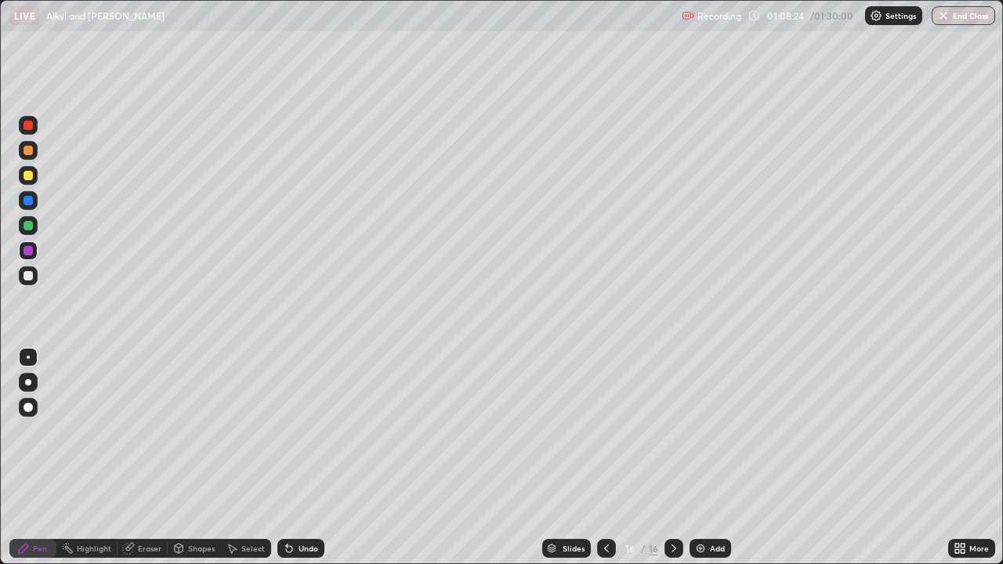
click at [21, 228] on div at bounding box center [28, 225] width 19 height 19
click at [27, 252] on div at bounding box center [28, 250] width 9 height 9
click at [24, 275] on div at bounding box center [28, 275] width 9 height 9
click at [25, 251] on div at bounding box center [28, 250] width 9 height 9
click at [24, 198] on div at bounding box center [28, 200] width 9 height 9
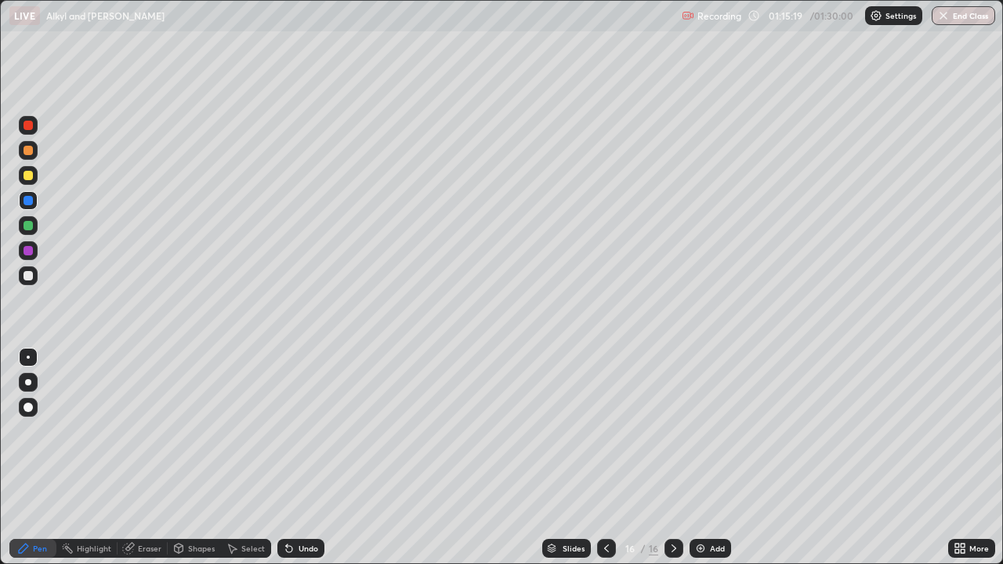
click at [27, 154] on div at bounding box center [28, 150] width 9 height 9
click at [143, 458] on div "Eraser" at bounding box center [150, 549] width 24 height 8
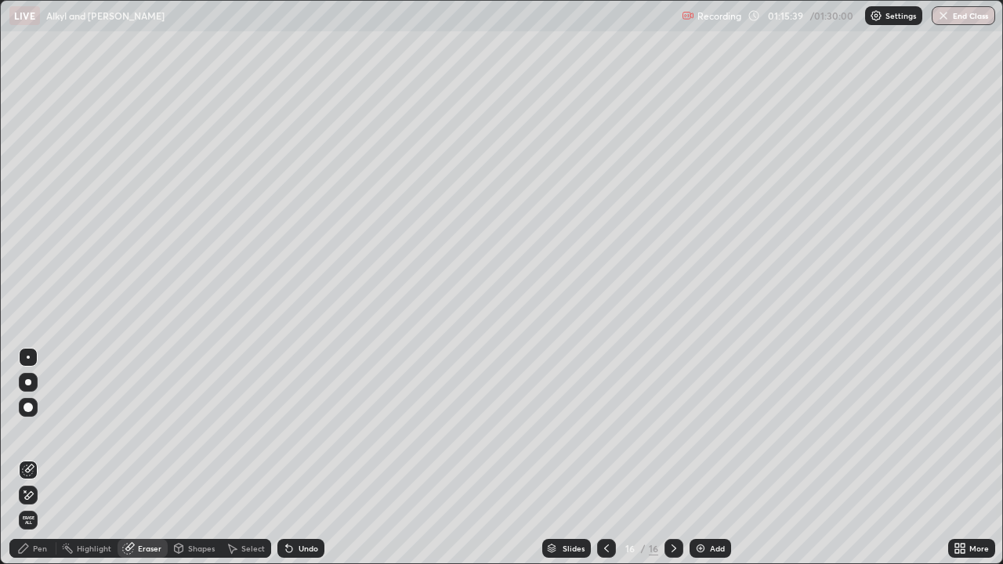
click at [39, 458] on div "Pen" at bounding box center [40, 549] width 14 height 8
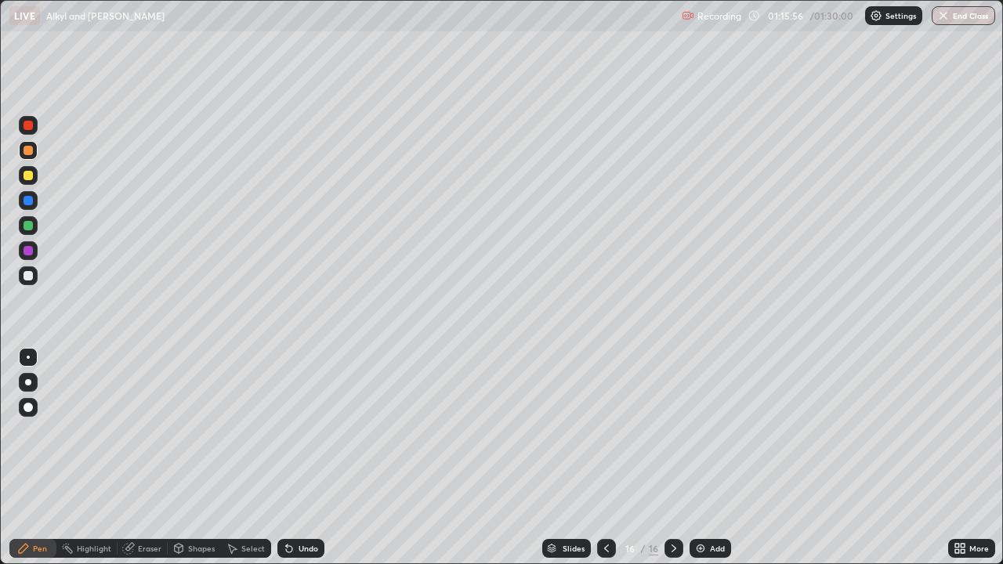
click at [711, 458] on div "Add" at bounding box center [717, 549] width 15 height 8
click at [605, 458] on icon at bounding box center [606, 548] width 13 height 13
click at [672, 458] on icon at bounding box center [674, 548] width 13 height 13
click at [605, 458] on icon at bounding box center [606, 548] width 13 height 13
click at [672, 458] on icon at bounding box center [674, 548] width 13 height 13
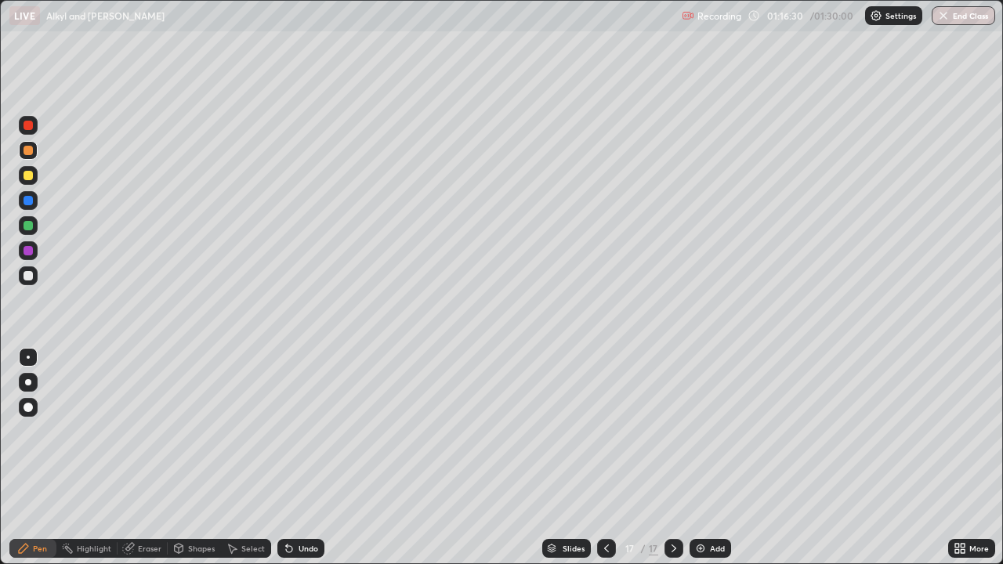
click at [605, 458] on icon at bounding box center [606, 548] width 13 height 13
click at [672, 458] on icon at bounding box center [674, 549] width 5 height 8
click at [27, 230] on div at bounding box center [28, 225] width 9 height 9
click at [604, 458] on icon at bounding box center [606, 548] width 13 height 13
click at [672, 458] on icon at bounding box center [674, 548] width 13 height 13
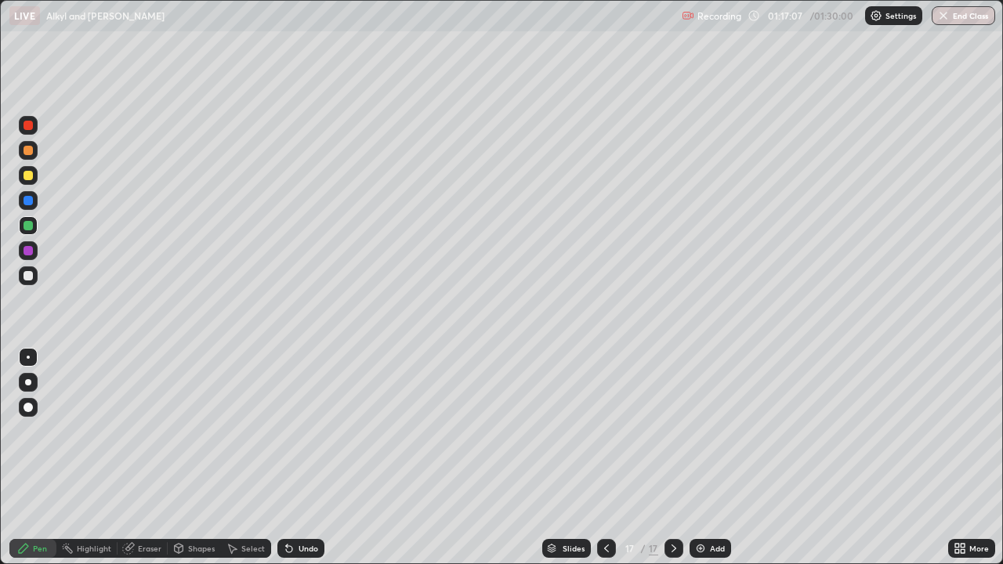
click at [603, 458] on icon at bounding box center [606, 548] width 13 height 13
click at [671, 458] on icon at bounding box center [674, 548] width 13 height 13
click at [603, 458] on div at bounding box center [606, 548] width 19 height 19
click at [672, 458] on icon at bounding box center [674, 549] width 5 height 8
click at [603, 458] on icon at bounding box center [606, 548] width 13 height 13
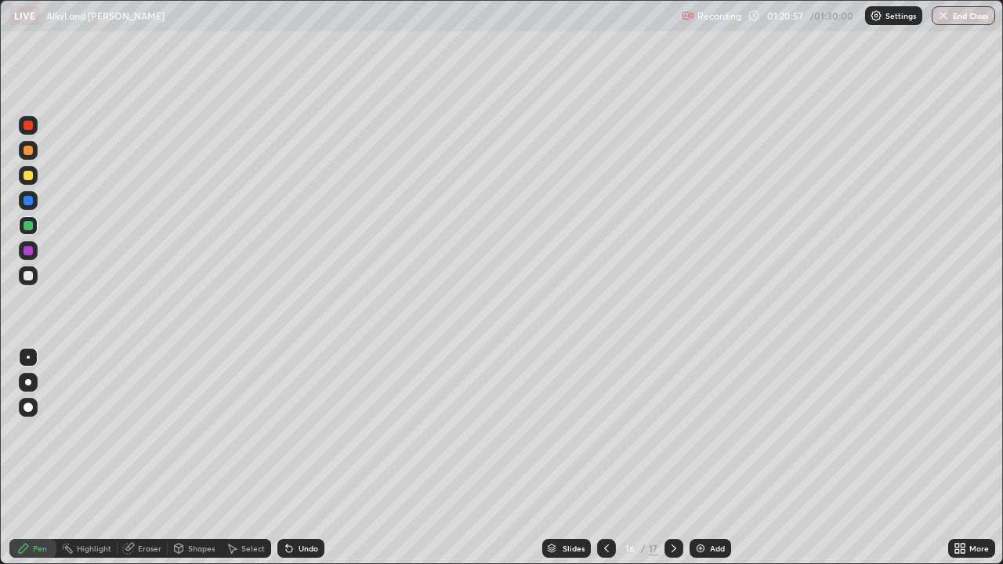
click at [672, 458] on icon at bounding box center [674, 548] width 13 height 13
click at [605, 458] on icon at bounding box center [606, 548] width 13 height 13
click at [673, 458] on div at bounding box center [674, 548] width 19 height 19
click at [30, 252] on div at bounding box center [28, 250] width 9 height 9
click at [23, 256] on div at bounding box center [28, 250] width 19 height 19
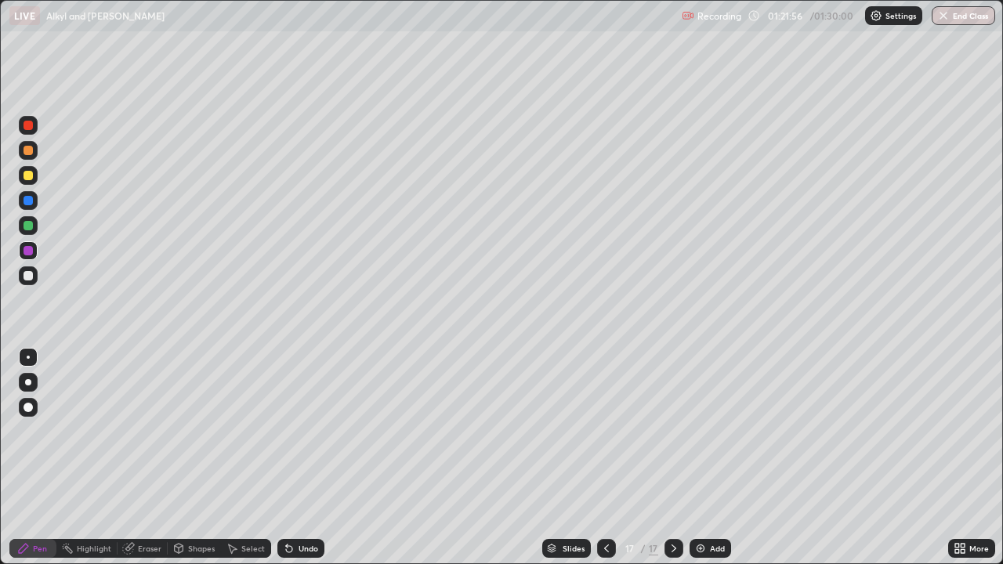
click at [22, 275] on div at bounding box center [28, 275] width 19 height 19
click at [756, 15] on icon at bounding box center [755, 15] width 13 height 13
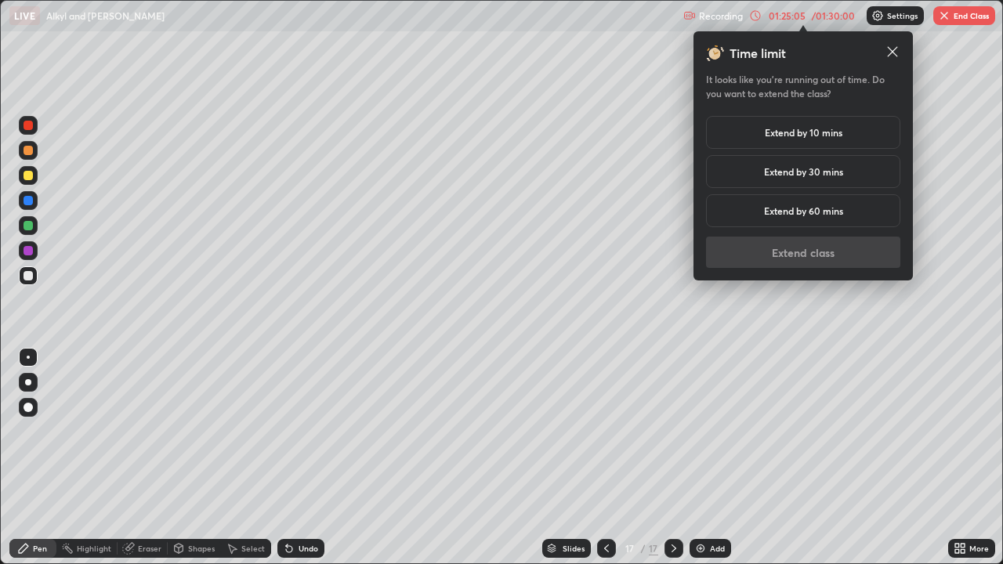
click at [727, 125] on div "Extend by 10 mins" at bounding box center [803, 132] width 194 height 33
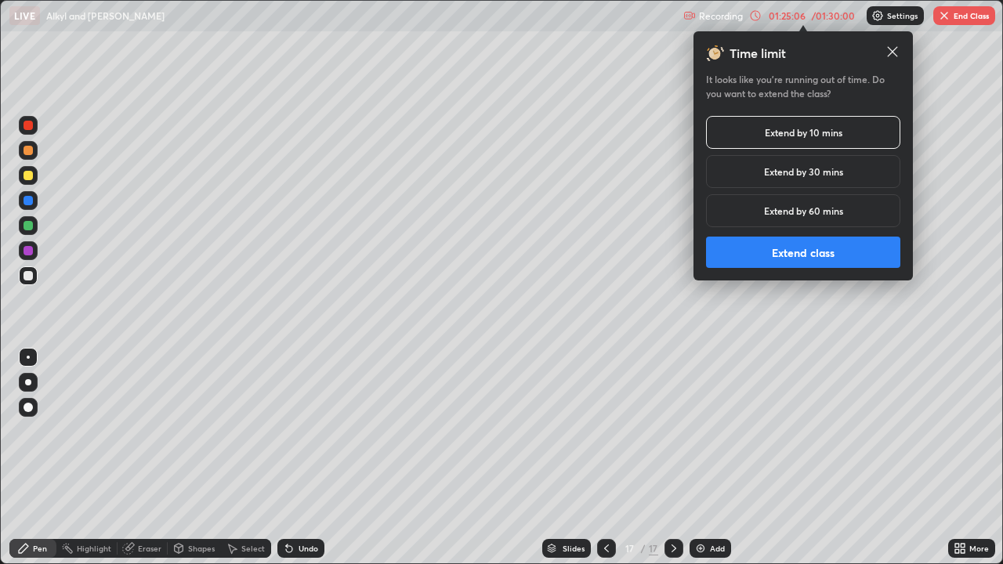
click at [748, 242] on button "Extend class" at bounding box center [803, 252] width 194 height 31
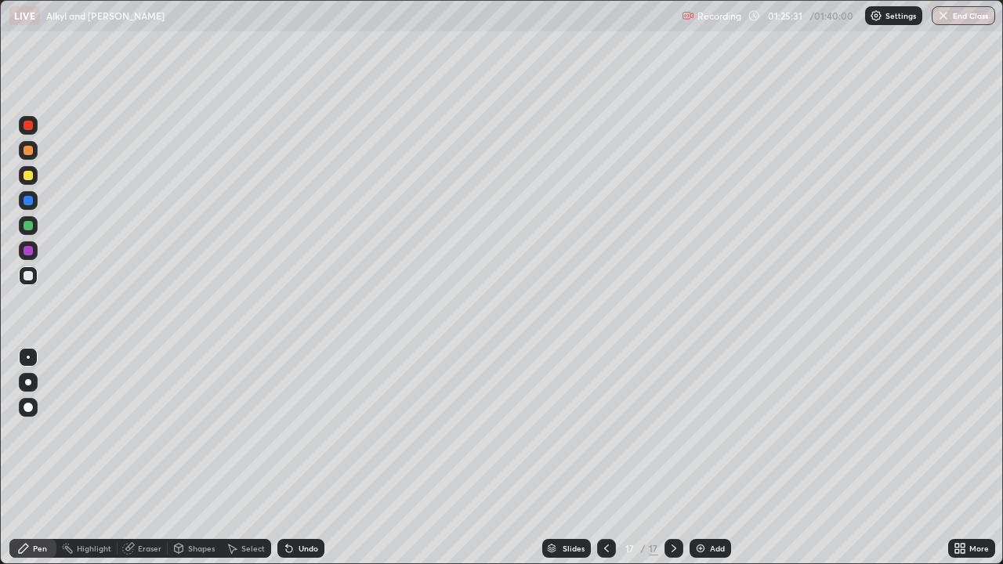
click at [31, 247] on div at bounding box center [28, 250] width 9 height 9
click at [28, 222] on div at bounding box center [28, 225] width 9 height 9
click at [711, 458] on div "Add" at bounding box center [717, 549] width 15 height 8
click at [603, 458] on div at bounding box center [606, 548] width 19 height 19
click at [665, 458] on div at bounding box center [674, 548] width 19 height 19
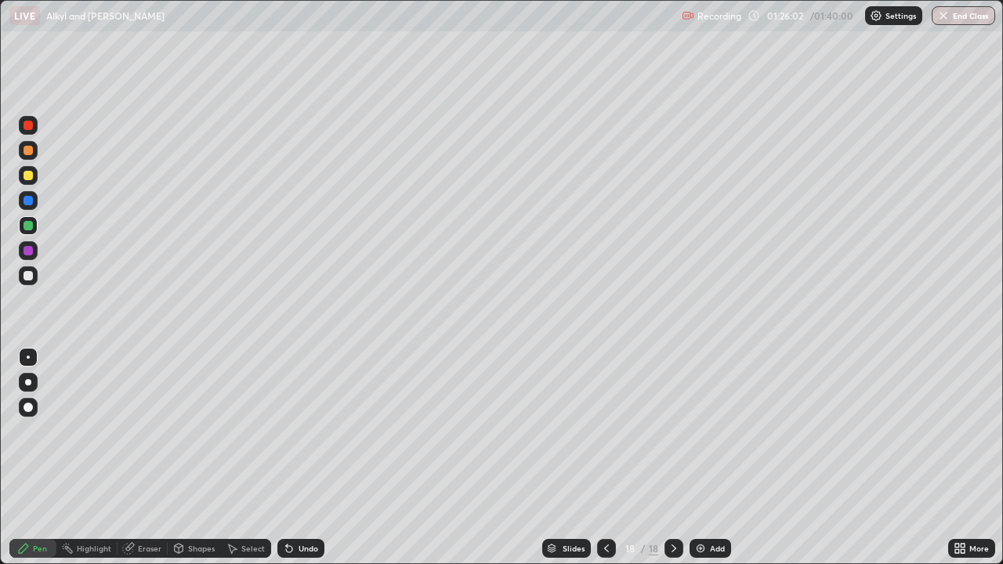
click at [607, 458] on icon at bounding box center [606, 548] width 13 height 13
click at [672, 458] on icon at bounding box center [674, 548] width 13 height 13
click at [603, 458] on div at bounding box center [606, 548] width 19 height 19
click at [672, 458] on icon at bounding box center [674, 548] width 13 height 13
click at [27, 207] on div at bounding box center [28, 200] width 19 height 19
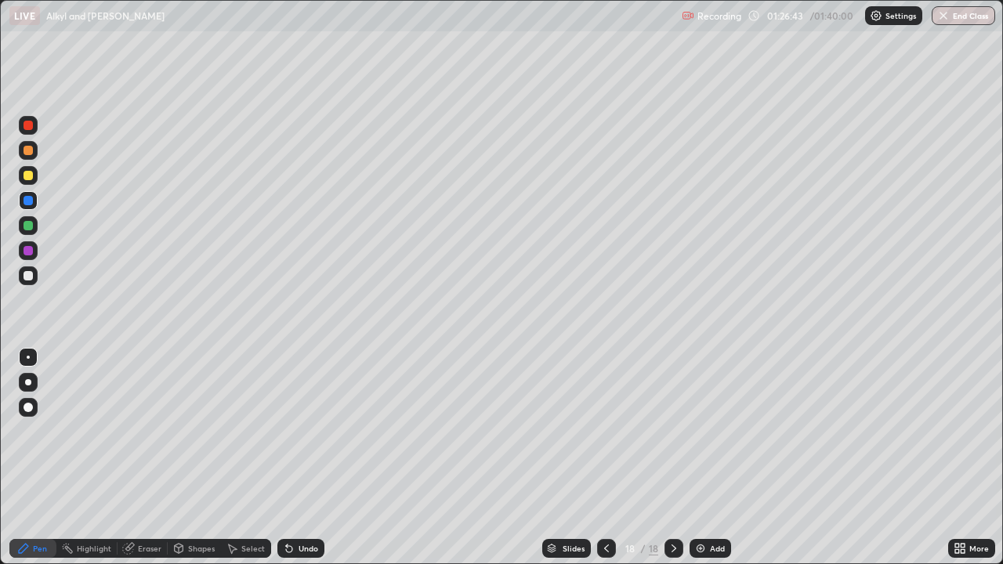
click at [603, 458] on icon at bounding box center [606, 548] width 13 height 13
click at [672, 458] on icon at bounding box center [674, 548] width 13 height 13
click at [605, 458] on icon at bounding box center [606, 548] width 13 height 13
click at [672, 458] on icon at bounding box center [674, 548] width 13 height 13
click at [605, 458] on icon at bounding box center [606, 548] width 13 height 13
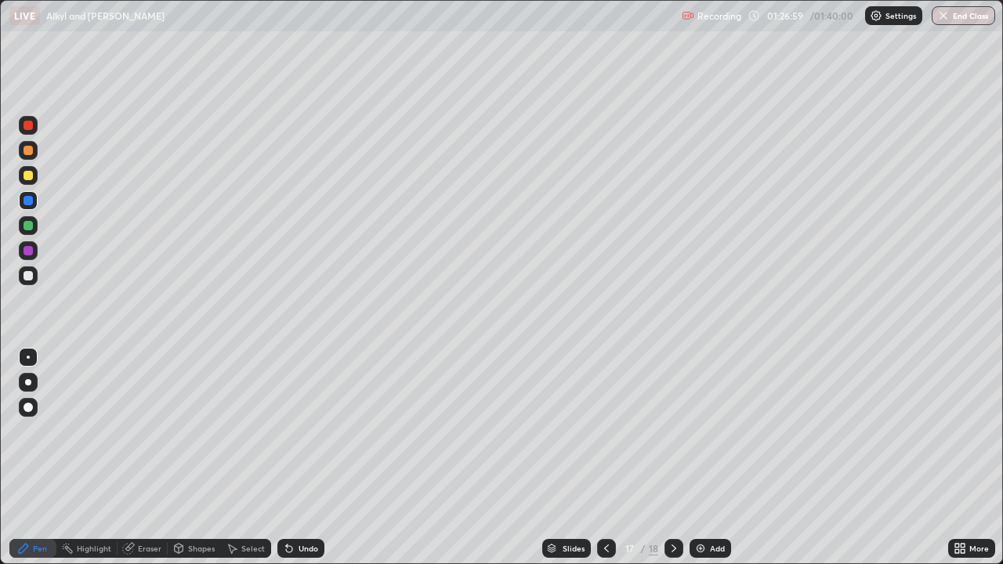
click at [672, 458] on icon at bounding box center [674, 549] width 5 height 8
click at [30, 248] on div at bounding box center [28, 250] width 9 height 9
click at [603, 458] on icon at bounding box center [606, 548] width 13 height 13
click at [672, 458] on icon at bounding box center [674, 549] width 5 height 8
click at [605, 458] on icon at bounding box center [606, 548] width 13 height 13
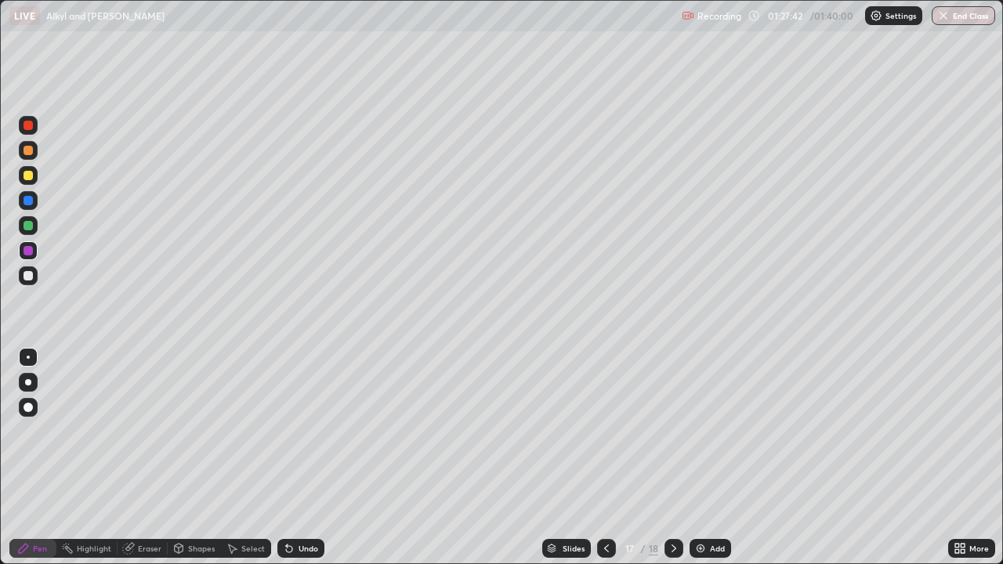
click at [670, 458] on icon at bounding box center [674, 548] width 13 height 13
click at [607, 458] on icon at bounding box center [606, 548] width 13 height 13
click at [670, 458] on icon at bounding box center [674, 548] width 13 height 13
click at [606, 458] on icon at bounding box center [606, 548] width 13 height 13
click at [672, 458] on icon at bounding box center [674, 548] width 13 height 13
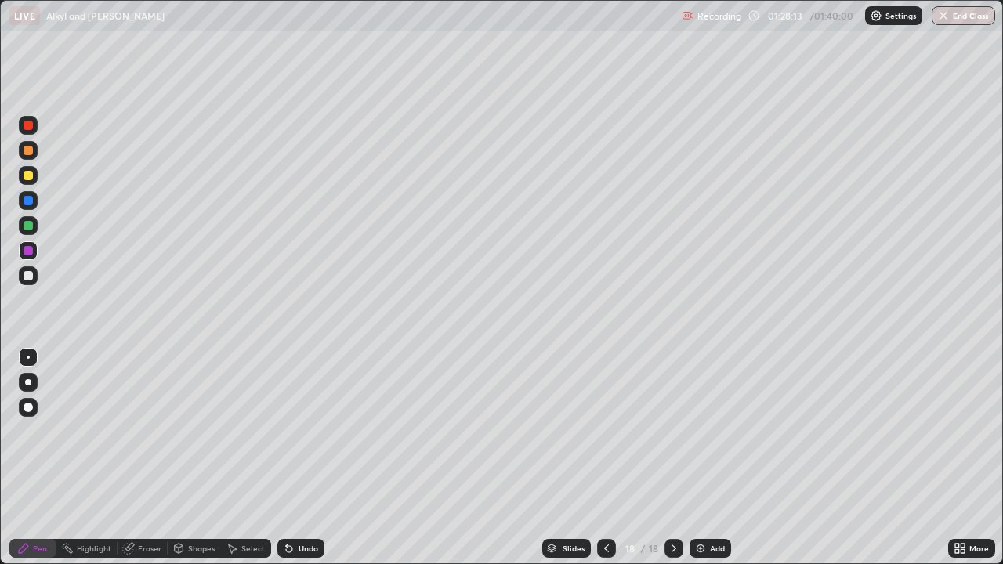
click at [613, 458] on div at bounding box center [606, 548] width 19 height 19
click at [140, 458] on div "Eraser" at bounding box center [150, 549] width 24 height 8
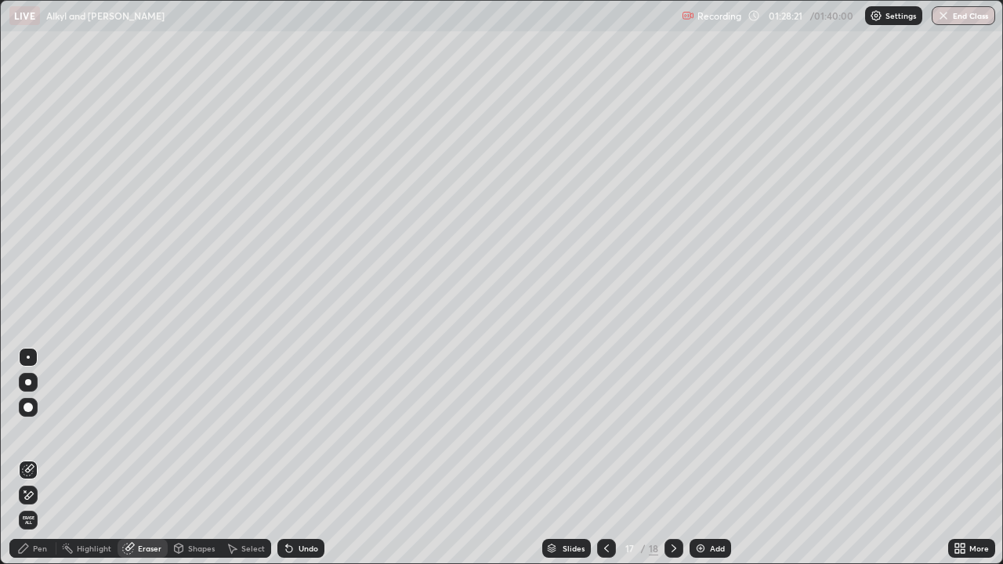
click at [38, 458] on div "Pen" at bounding box center [40, 549] width 14 height 8
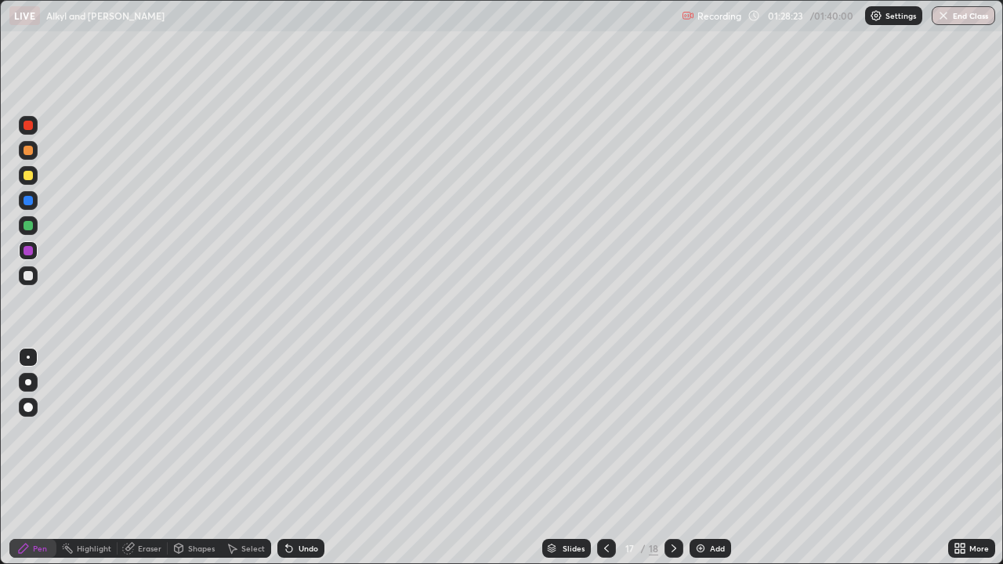
click at [22, 227] on div at bounding box center [28, 225] width 19 height 19
click at [716, 458] on div "Add" at bounding box center [711, 548] width 42 height 19
click at [603, 458] on icon at bounding box center [606, 548] width 13 height 13
click at [672, 458] on icon at bounding box center [674, 548] width 13 height 13
click at [606, 458] on icon at bounding box center [606, 548] width 13 height 13
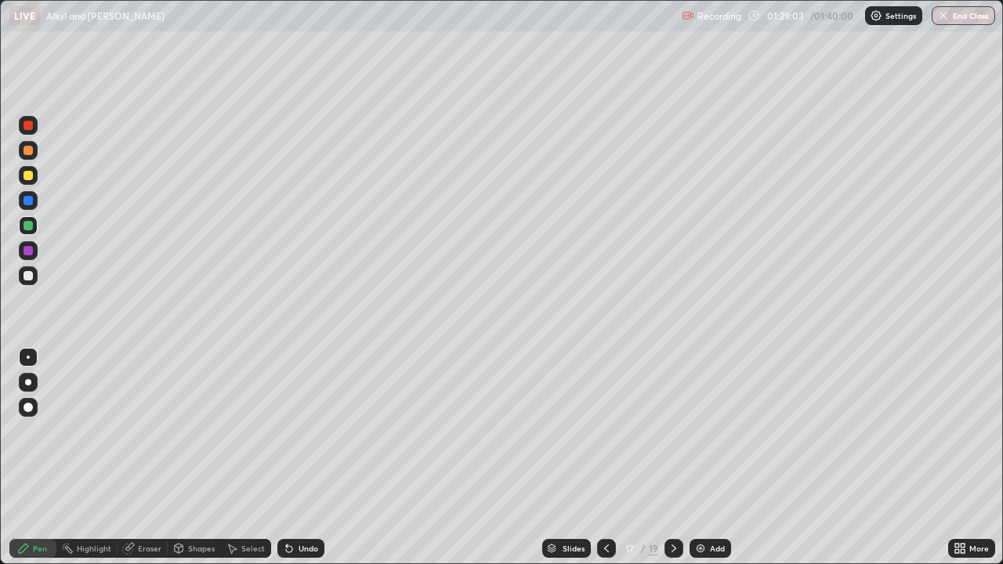
click at [666, 458] on div at bounding box center [674, 548] width 19 height 19
click at [605, 458] on icon at bounding box center [606, 548] width 13 height 13
click at [671, 458] on icon at bounding box center [674, 548] width 13 height 13
click at [611, 458] on div at bounding box center [606, 548] width 19 height 19
click at [27, 150] on div at bounding box center [28, 150] width 9 height 9
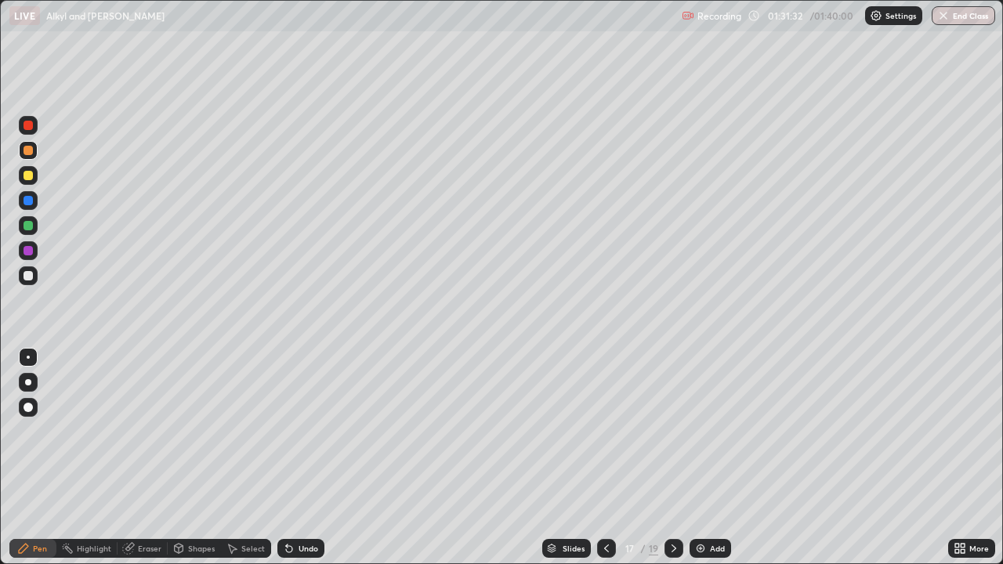
click at [716, 458] on div "Add" at bounding box center [717, 549] width 15 height 8
click at [604, 458] on icon at bounding box center [606, 548] width 13 height 13
click at [606, 458] on icon at bounding box center [606, 548] width 13 height 13
click at [673, 458] on icon at bounding box center [675, 548] width 13 height 13
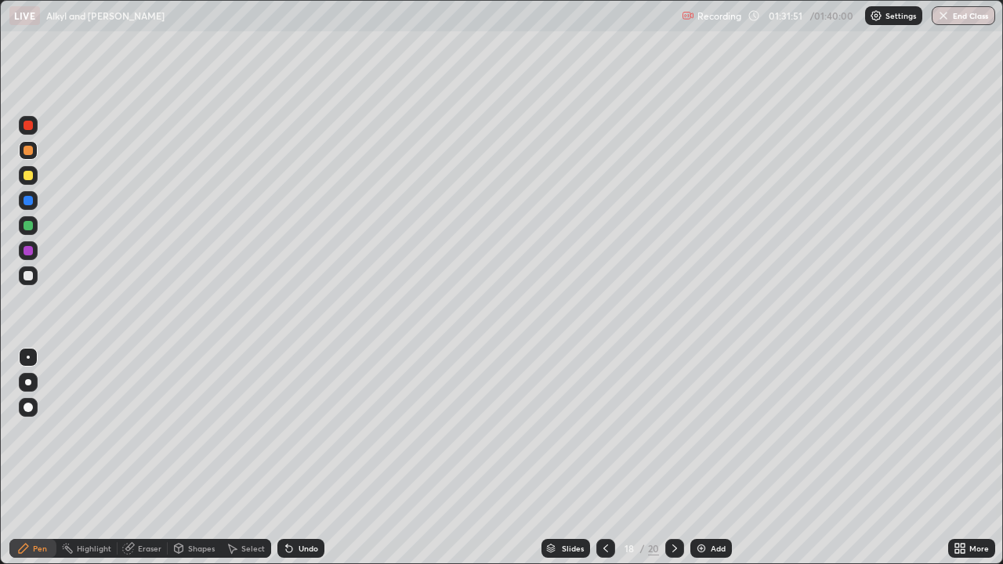
click at [604, 458] on icon at bounding box center [606, 548] width 13 height 13
click at [673, 458] on icon at bounding box center [675, 548] width 13 height 13
click at [603, 458] on icon at bounding box center [606, 548] width 13 height 13
click at [26, 222] on div at bounding box center [28, 225] width 9 height 9
click at [673, 458] on icon at bounding box center [675, 548] width 13 height 13
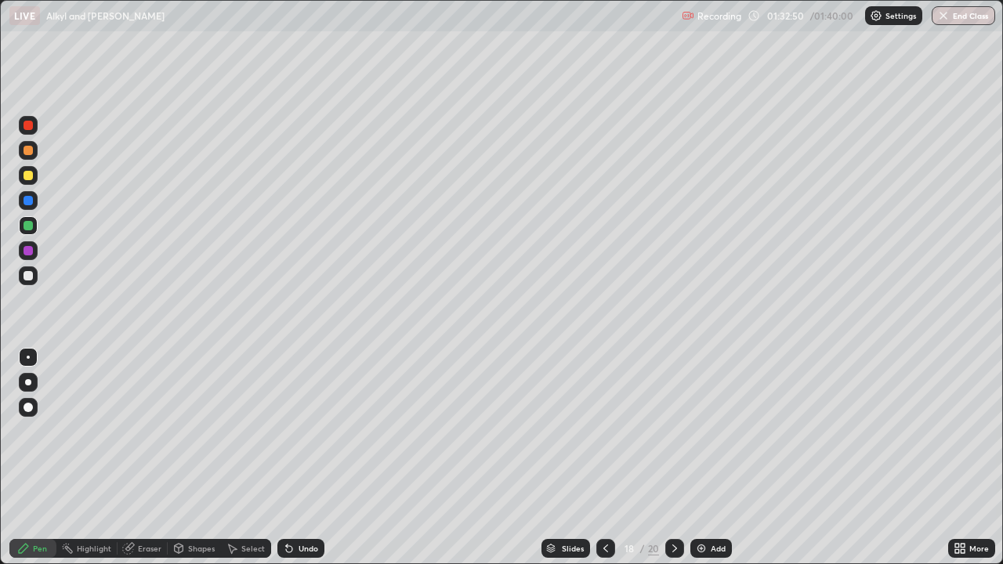
click at [602, 458] on icon at bounding box center [606, 548] width 13 height 13
click at [724, 458] on div "Add" at bounding box center [718, 549] width 15 height 8
click at [611, 458] on div at bounding box center [606, 548] width 19 height 19
click at [672, 458] on icon at bounding box center [674, 548] width 13 height 13
click at [605, 458] on icon at bounding box center [606, 548] width 13 height 13
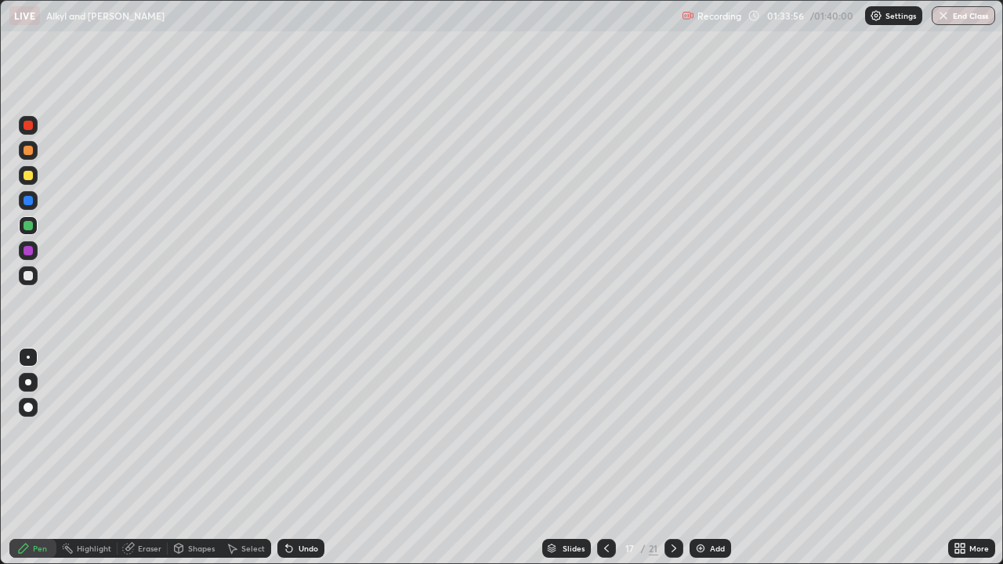
click at [669, 458] on icon at bounding box center [674, 548] width 13 height 13
click at [665, 458] on div at bounding box center [674, 548] width 19 height 19
click at [672, 458] on icon at bounding box center [674, 548] width 13 height 13
click at [29, 151] on div at bounding box center [28, 150] width 9 height 9
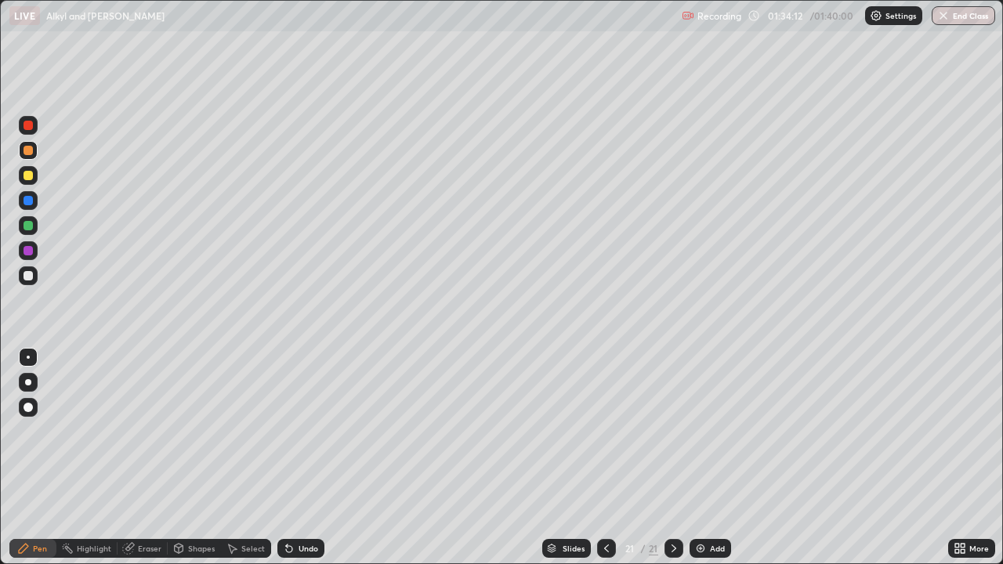
click at [605, 458] on icon at bounding box center [606, 548] width 13 height 13
click at [613, 458] on div at bounding box center [606, 548] width 19 height 19
click at [36, 125] on div at bounding box center [28, 125] width 19 height 19
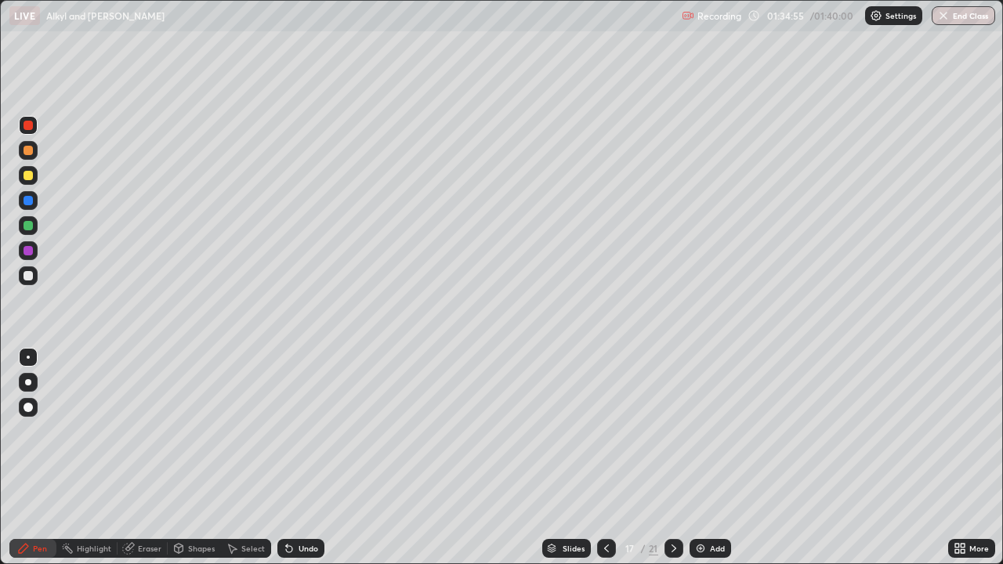
click at [956, 18] on button "End Class" at bounding box center [963, 15] width 63 height 19
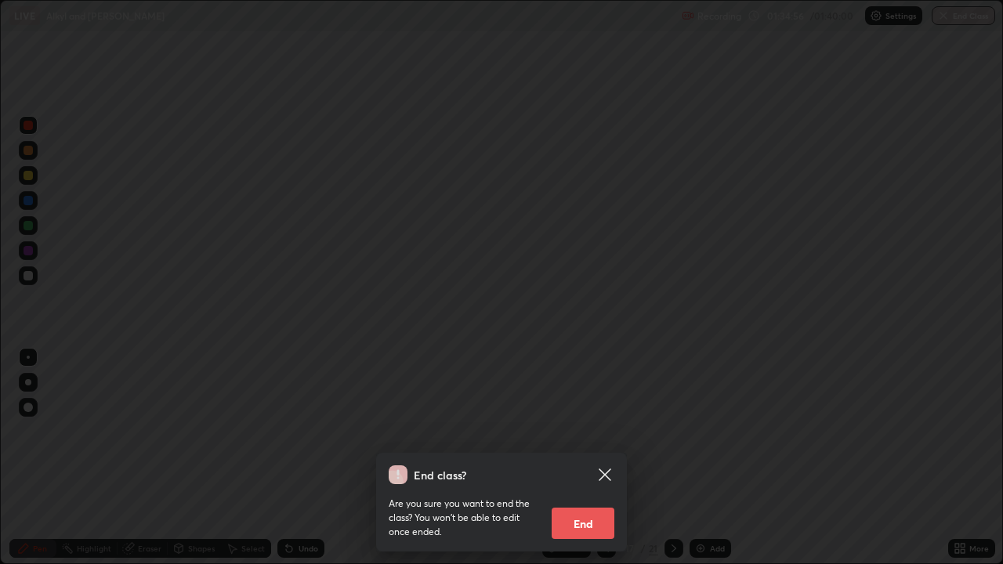
click at [589, 458] on button "End" at bounding box center [583, 523] width 63 height 31
